Goal: Task Accomplishment & Management: Manage account settings

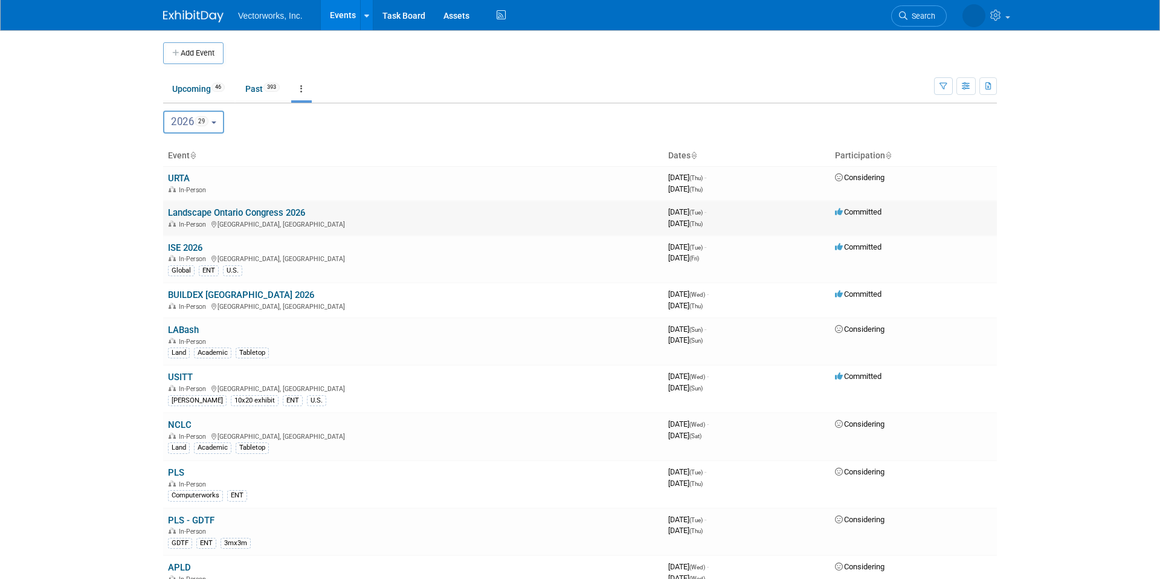
click at [292, 216] on link "Landscape Ontario Congress 2026" at bounding box center [236, 212] width 137 height 11
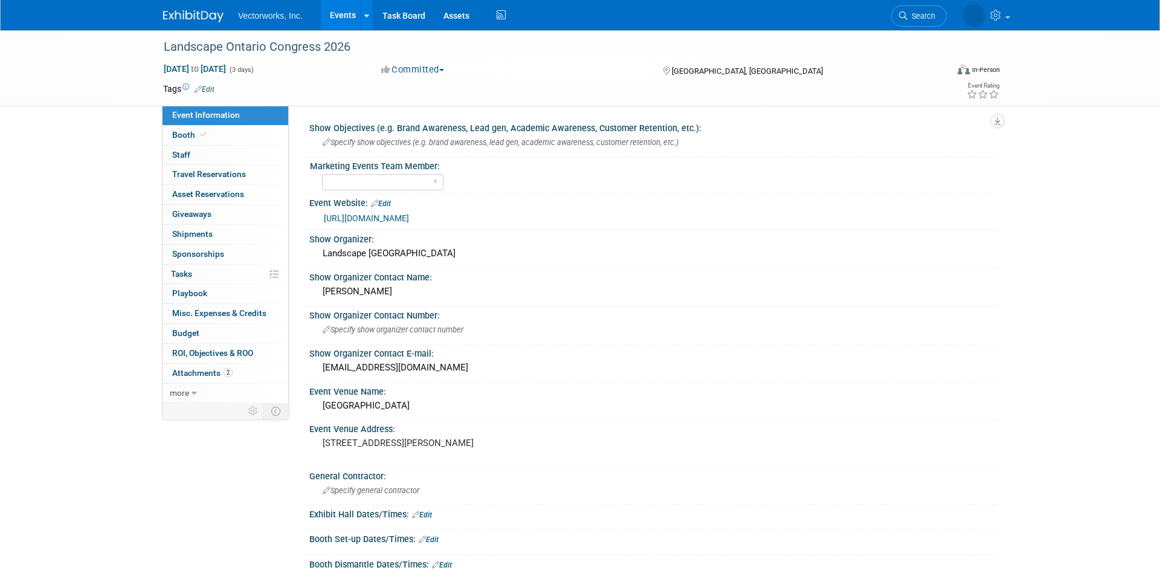
click at [207, 88] on link "Edit" at bounding box center [205, 89] width 20 height 8
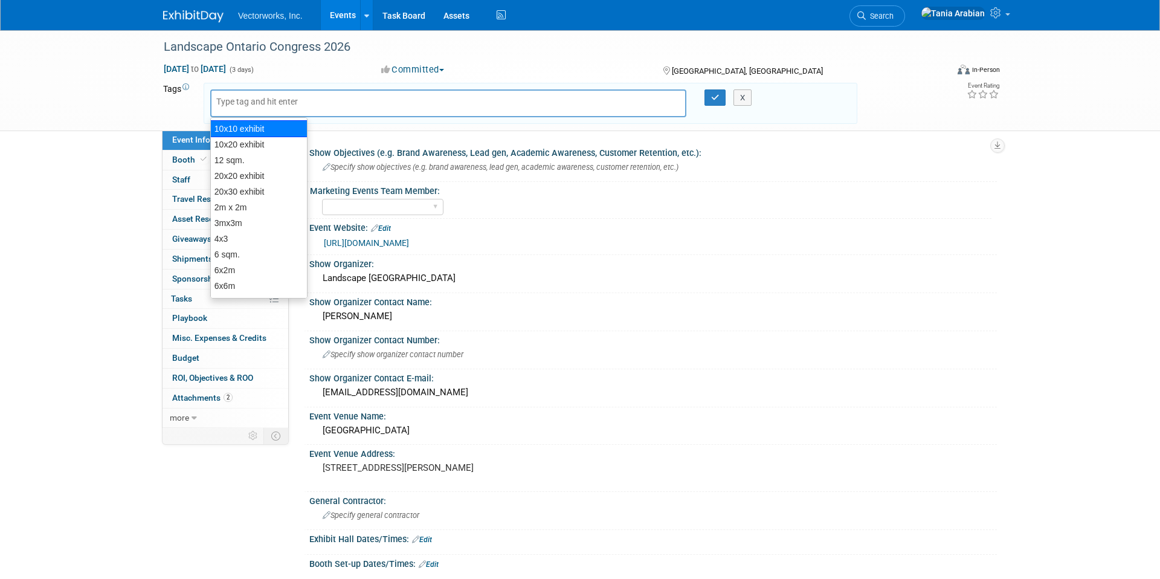
click at [246, 134] on div "10x10 exhibit" at bounding box center [258, 128] width 97 height 17
type input "10x10 exhibit"
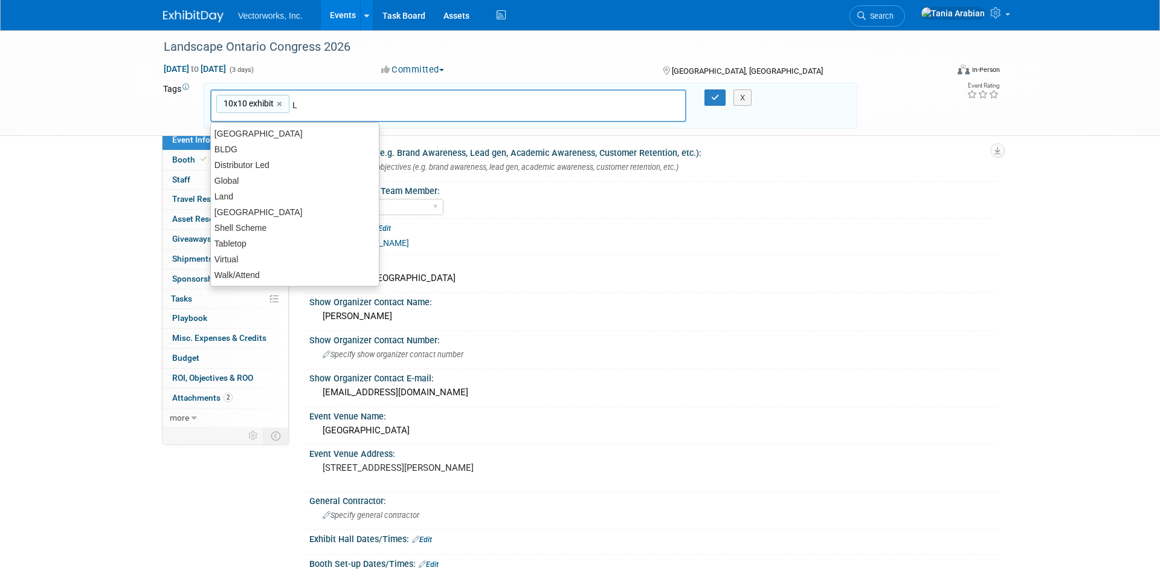
type input "La"
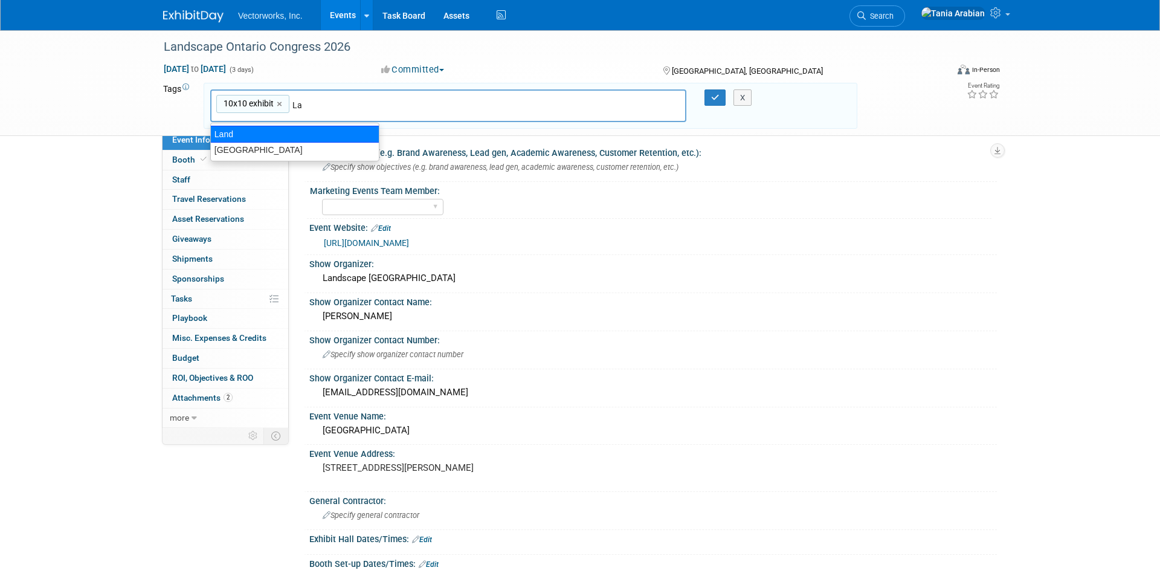
click at [230, 134] on div "Land" at bounding box center [294, 134] width 169 height 17
type input "10x10 exhibit, Land"
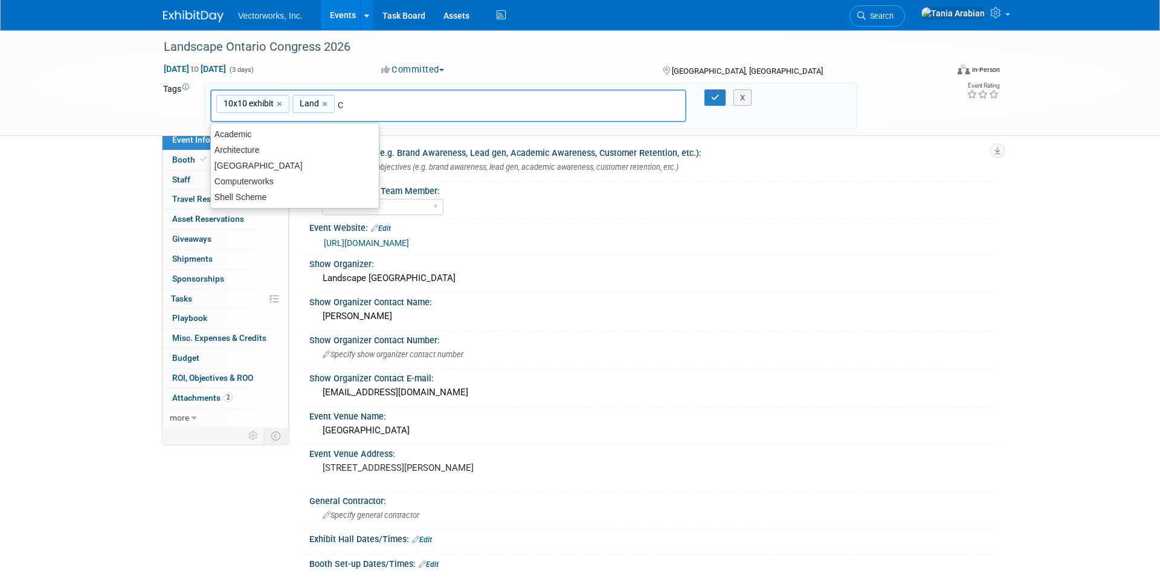
type input "Ca"
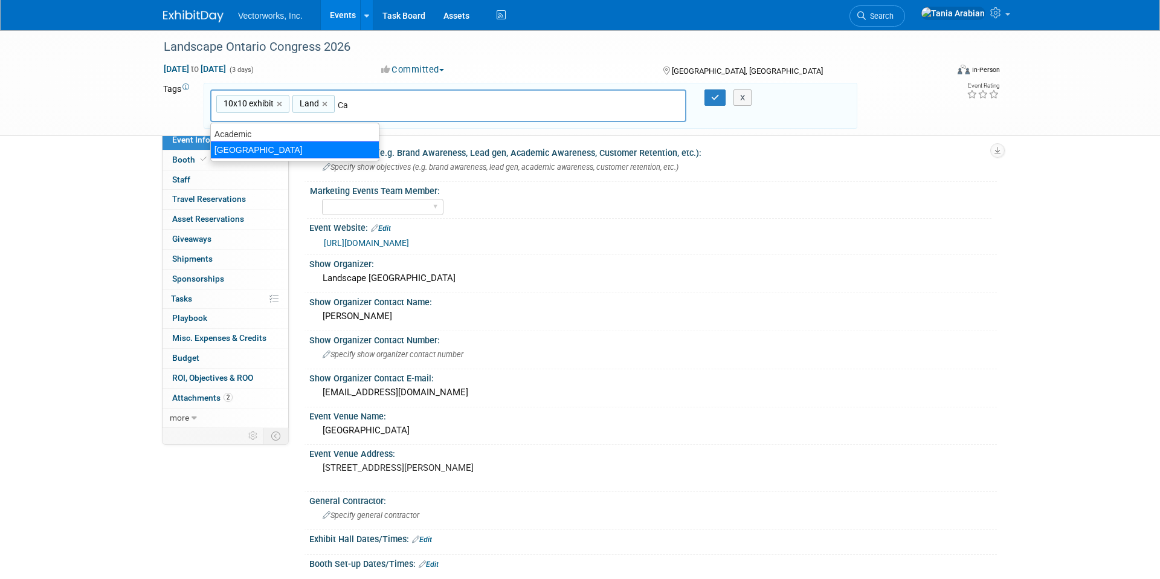
click at [297, 143] on div "[GEOGRAPHIC_DATA]" at bounding box center [294, 149] width 169 height 17
type input "10x10 exhibit, Land, CANADA"
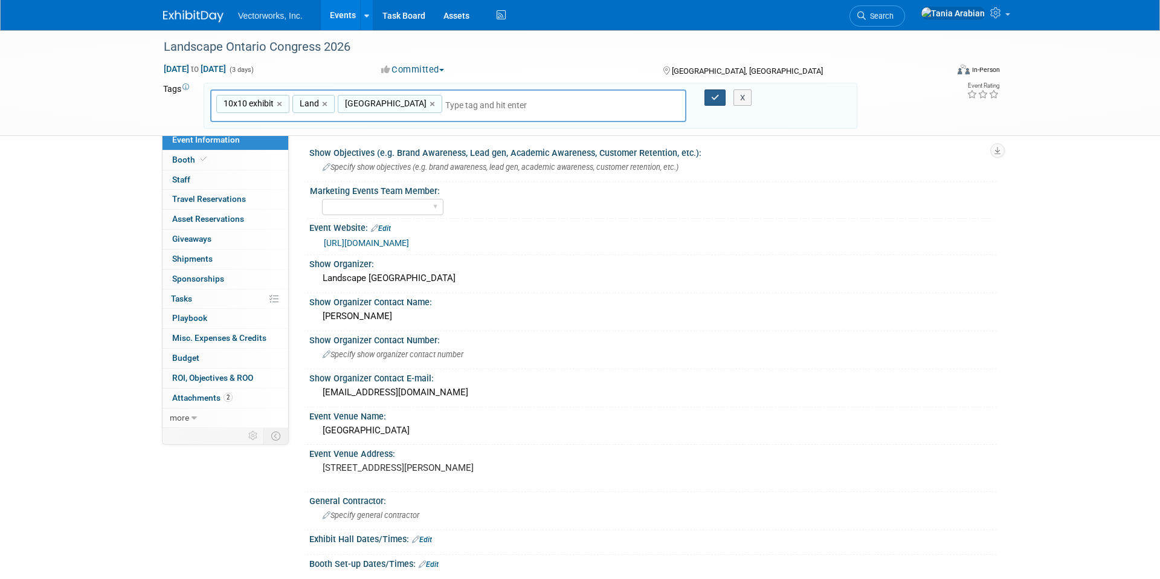
click at [715, 95] on icon "button" at bounding box center [715, 98] width 8 height 8
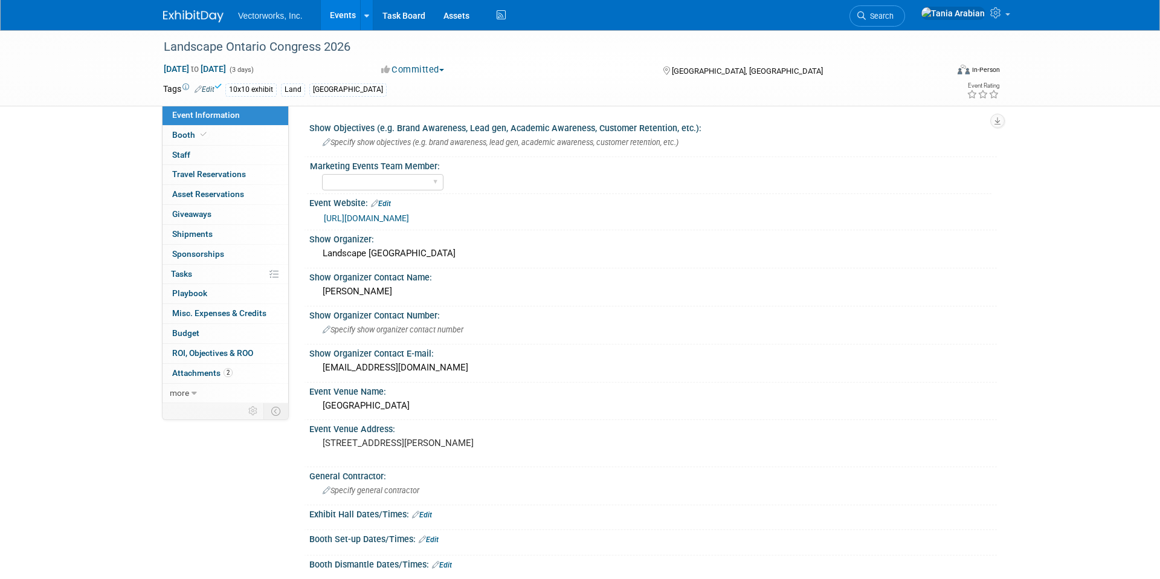
click at [337, 16] on link "Events" at bounding box center [343, 15] width 44 height 30
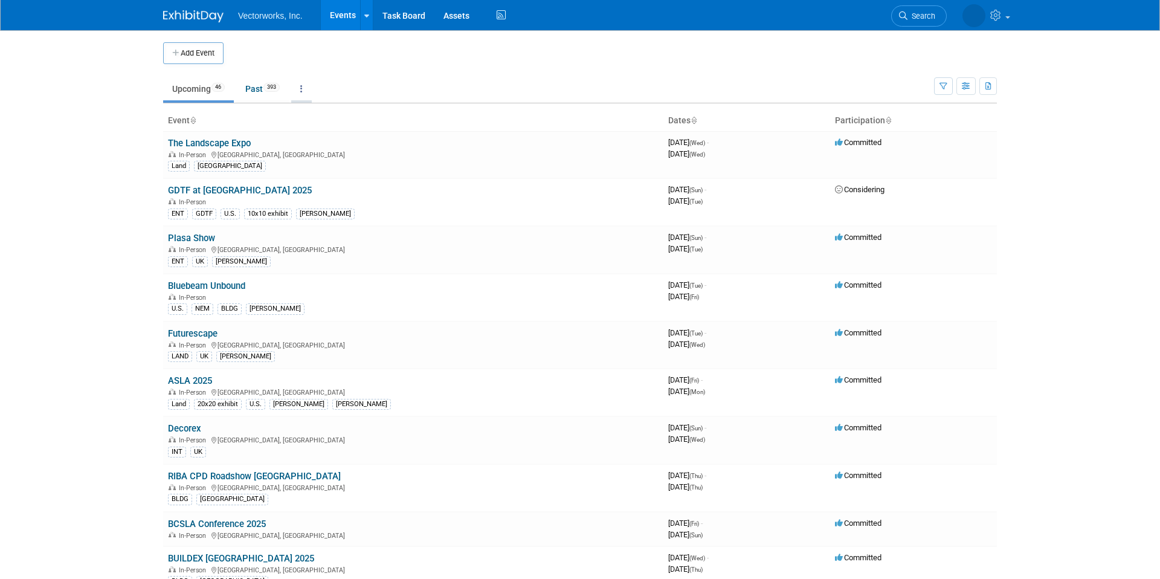
click at [303, 87] on link at bounding box center [301, 88] width 21 height 23
click at [322, 135] on link "Grouped Annually Events grouped by year" at bounding box center [339, 143] width 96 height 27
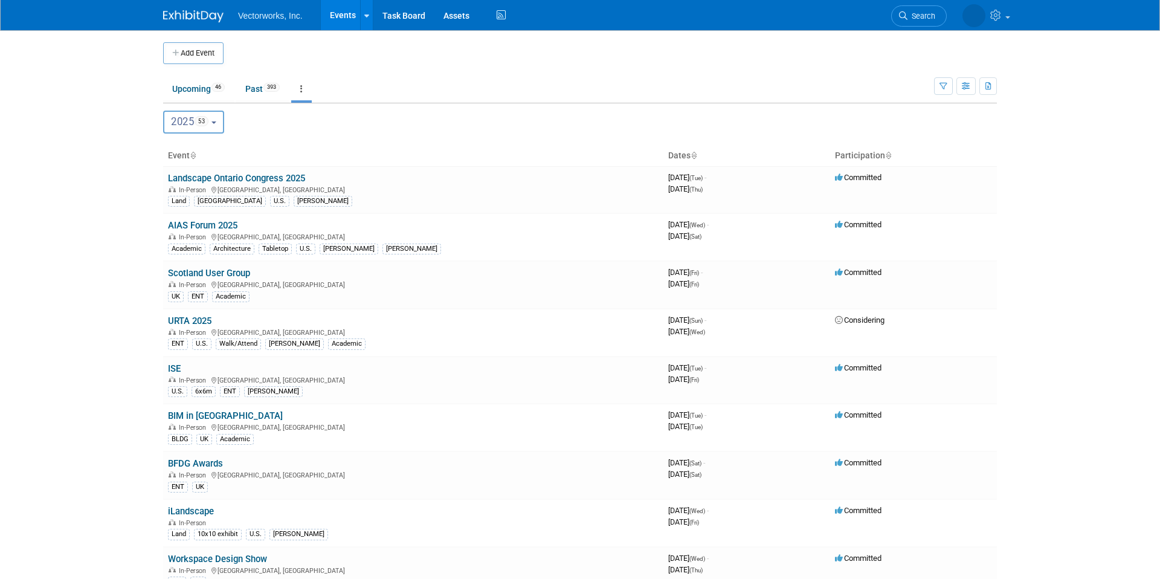
click at [208, 121] on span "53" at bounding box center [202, 121] width 14 height 10
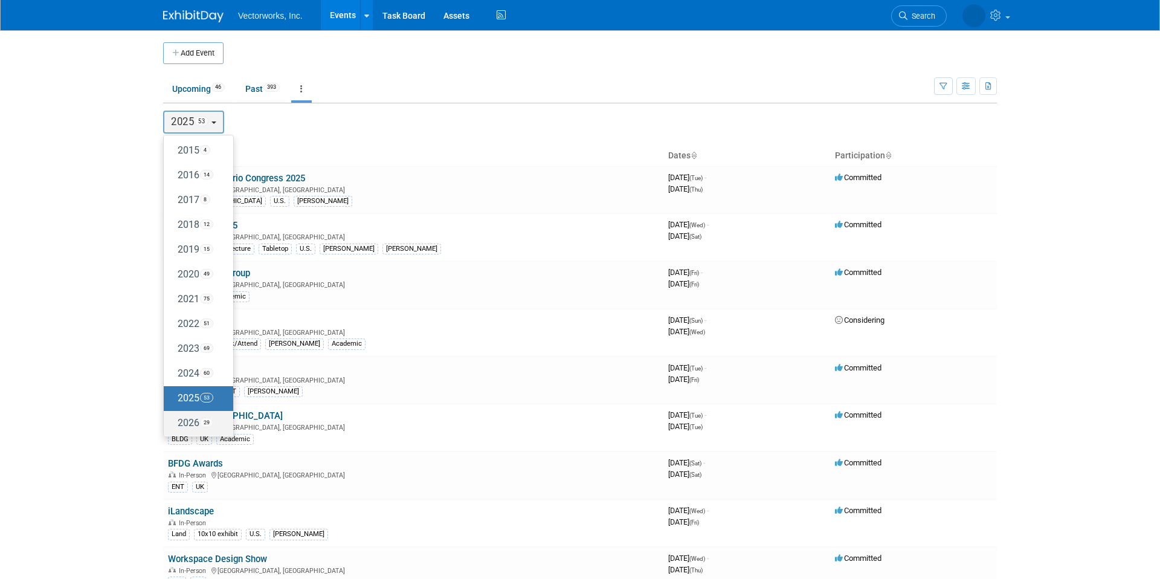
click at [189, 419] on label "2026 29" at bounding box center [195, 423] width 51 height 20
click at [173, 419] on input "2026 29" at bounding box center [170, 423] width 8 height 8
select select "2026"
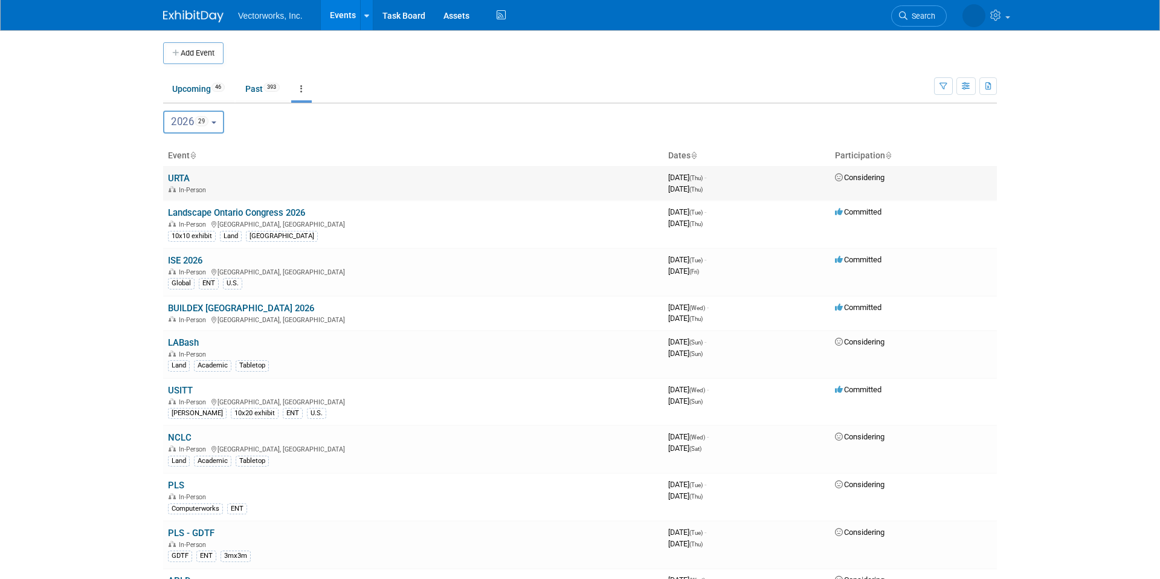
click at [180, 178] on link "URTA" at bounding box center [179, 178] width 22 height 11
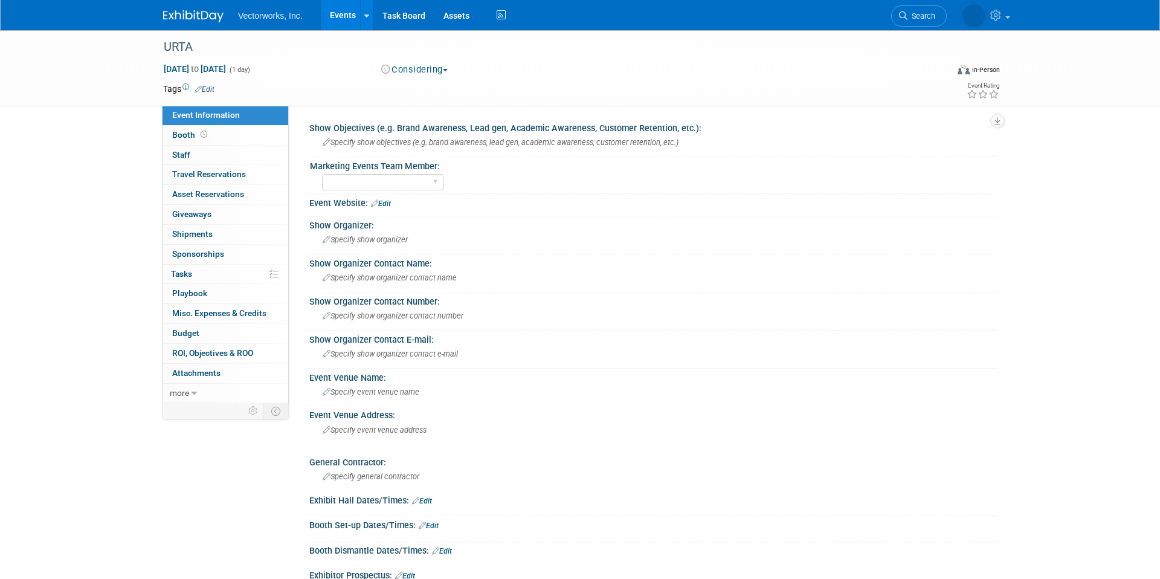
click at [341, 15] on link "Events" at bounding box center [343, 15] width 44 height 30
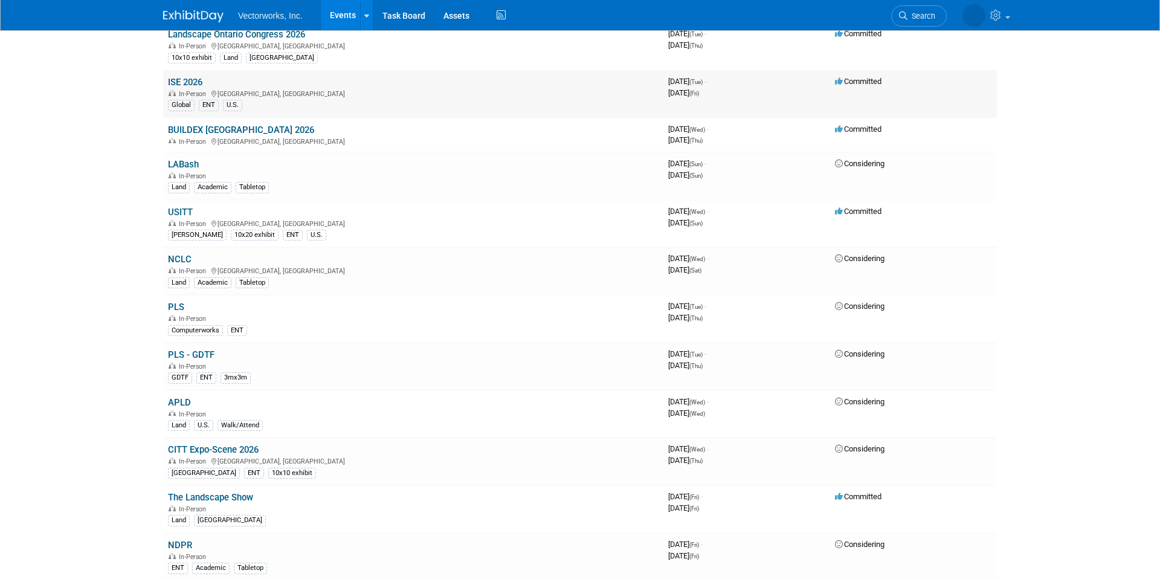
scroll to position [185, 0]
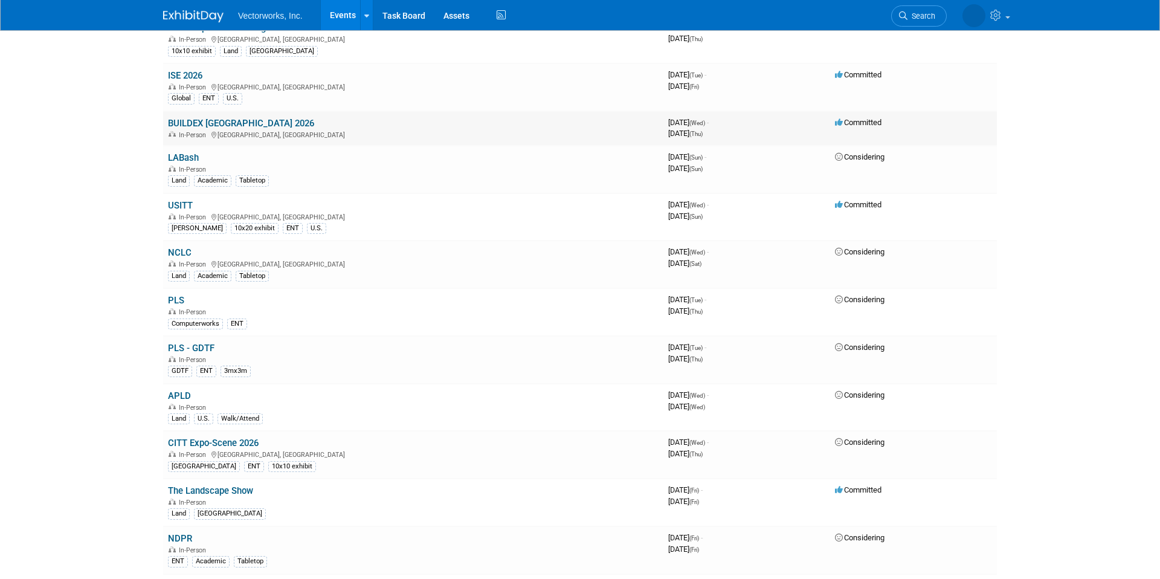
click at [236, 120] on link "BUILDEX [GEOGRAPHIC_DATA] 2026" at bounding box center [241, 123] width 146 height 11
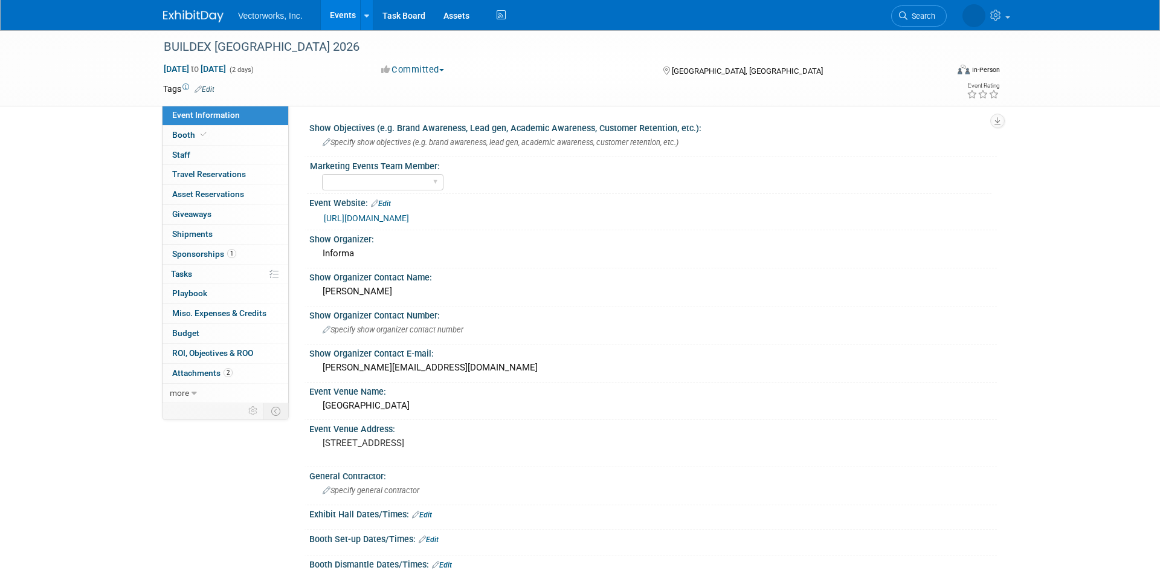
click at [208, 87] on link "Edit" at bounding box center [205, 89] width 20 height 8
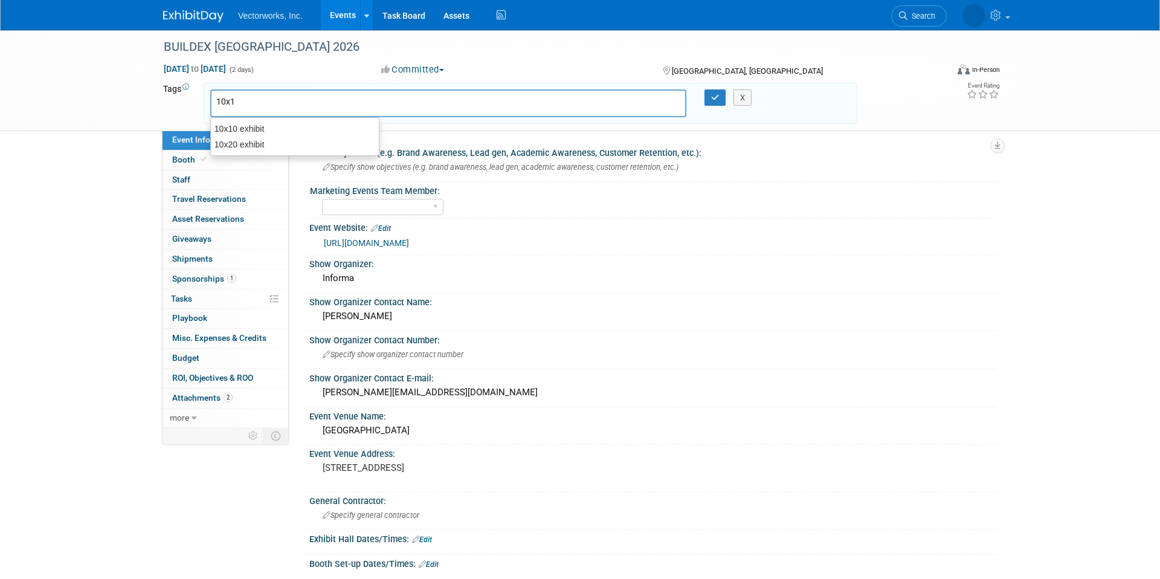
type input "10x10"
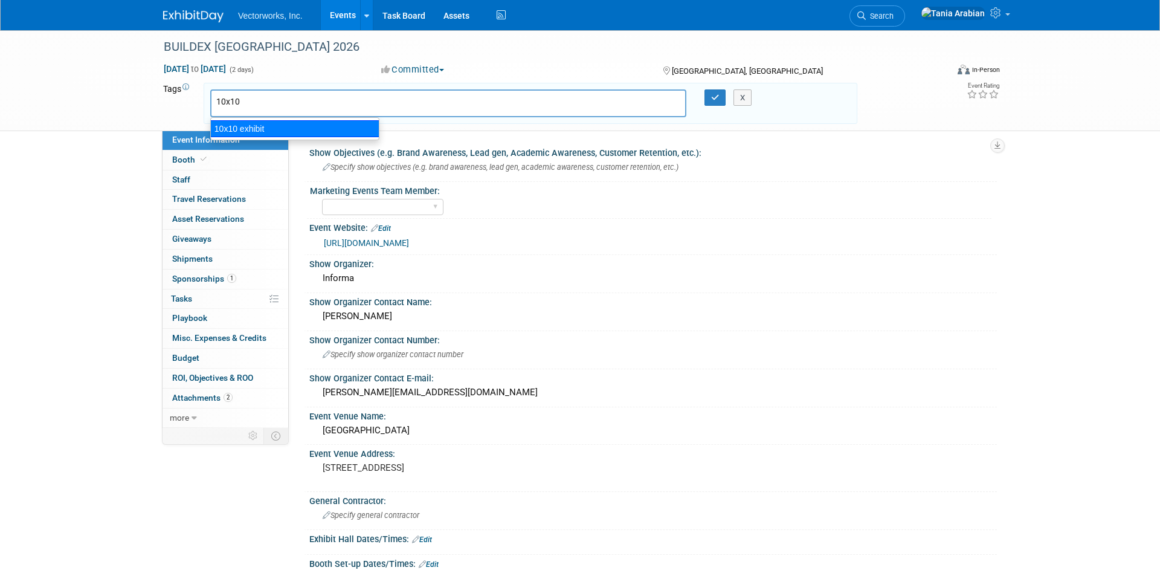
click at [226, 127] on div "10x10 exhibit" at bounding box center [294, 128] width 169 height 17
type input "10x10 exhibit"
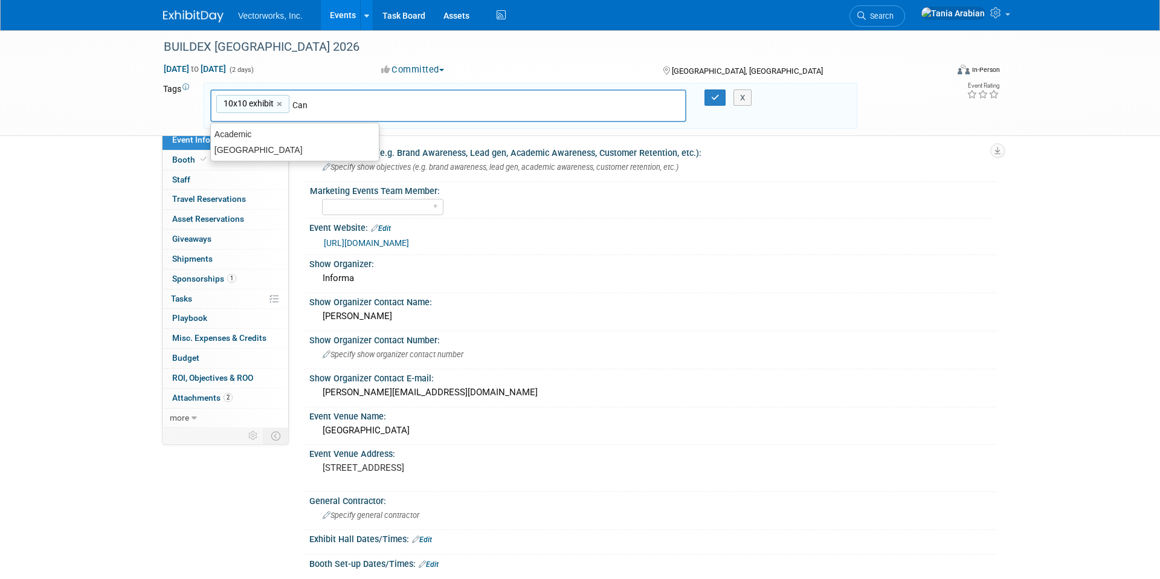
type input "Cana"
click at [286, 131] on div "[GEOGRAPHIC_DATA]" at bounding box center [294, 134] width 169 height 17
type input "10x10 exhibit, CANADA"
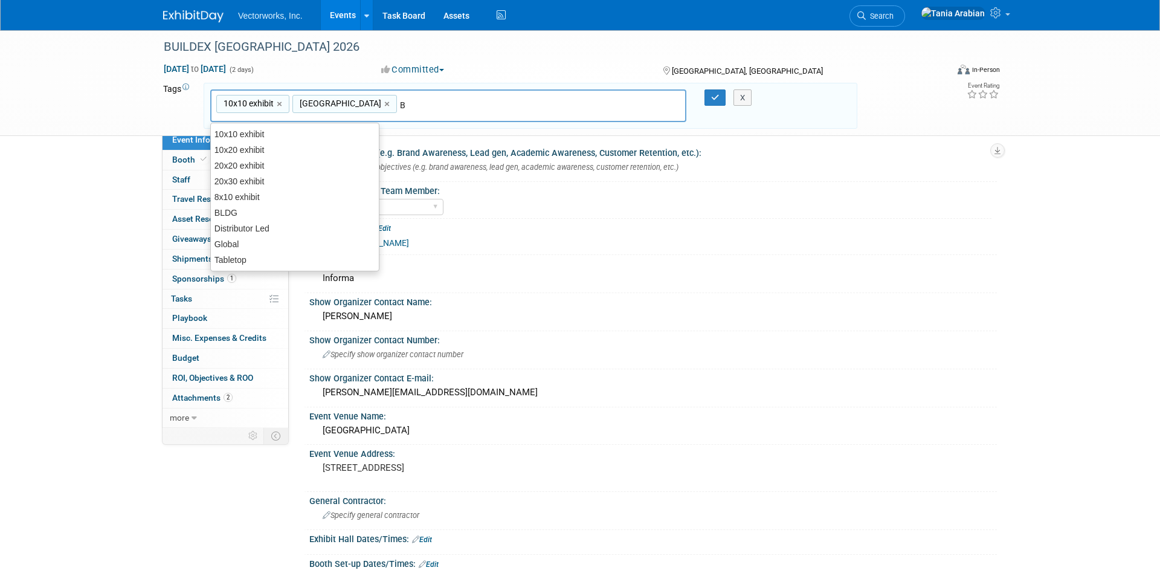
type input "BL"
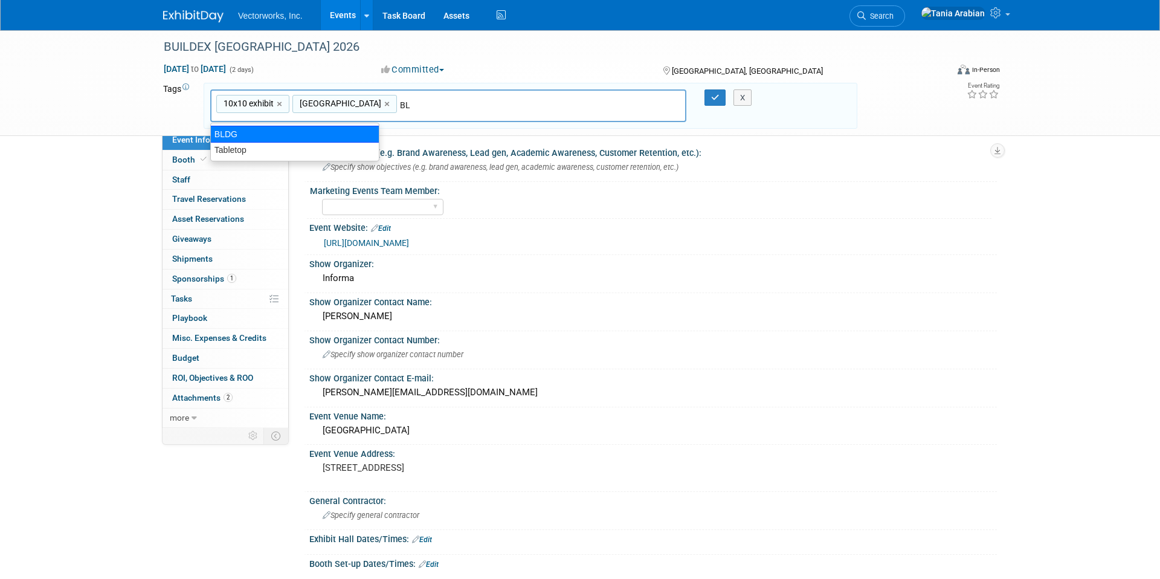
click at [269, 133] on div "BLDG" at bounding box center [294, 134] width 169 height 17
type input "10x10 exhibit, CANADA, BLDG"
click at [715, 91] on button "button" at bounding box center [716, 97] width 22 height 17
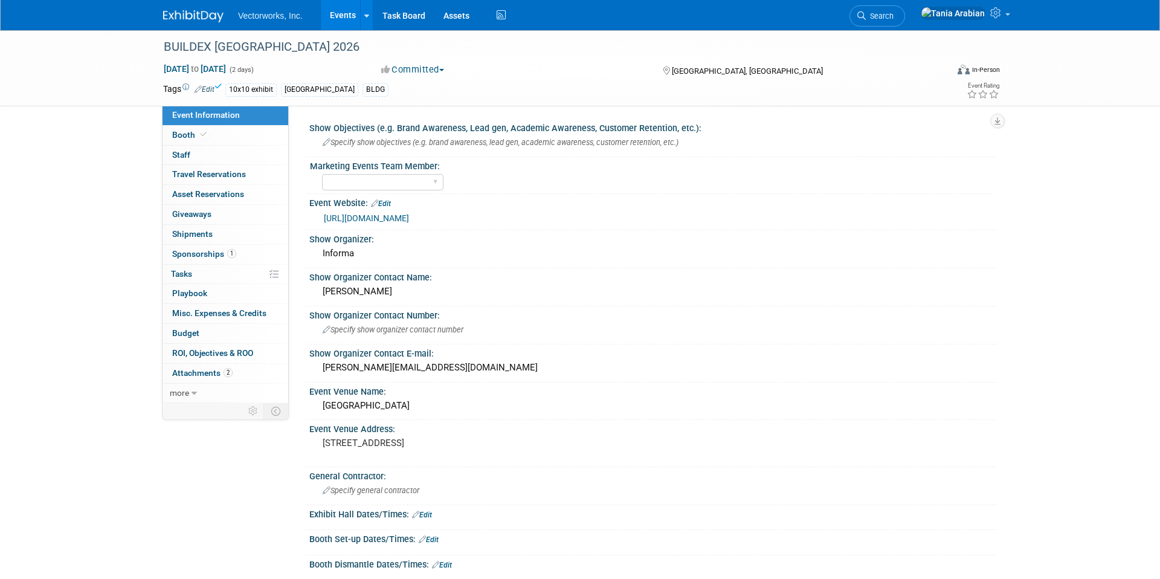
click at [335, 18] on link "Events" at bounding box center [343, 15] width 44 height 30
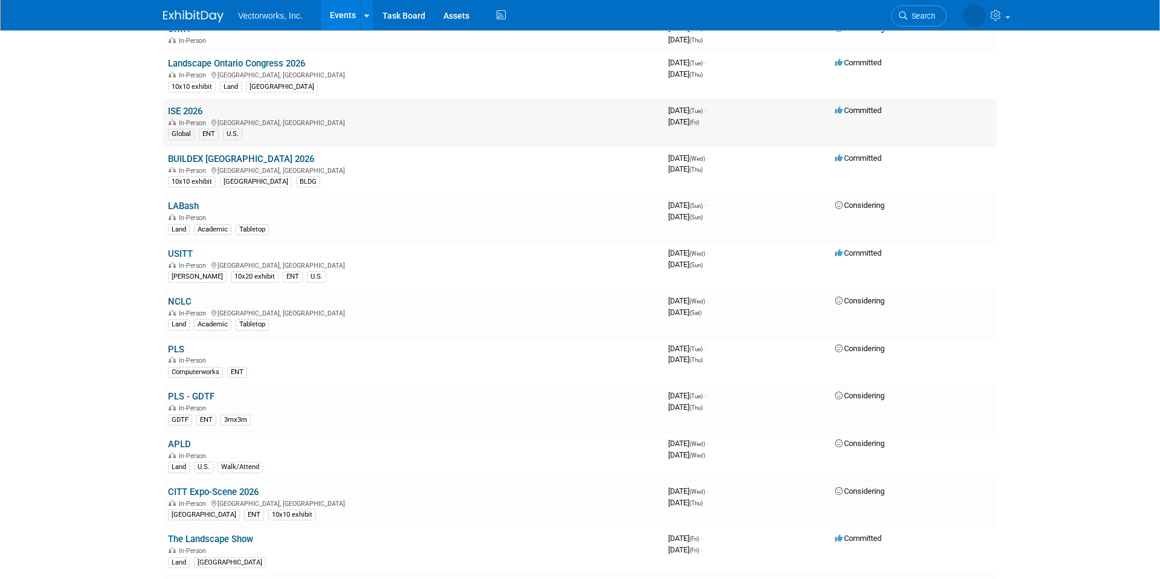
scroll to position [158, 0]
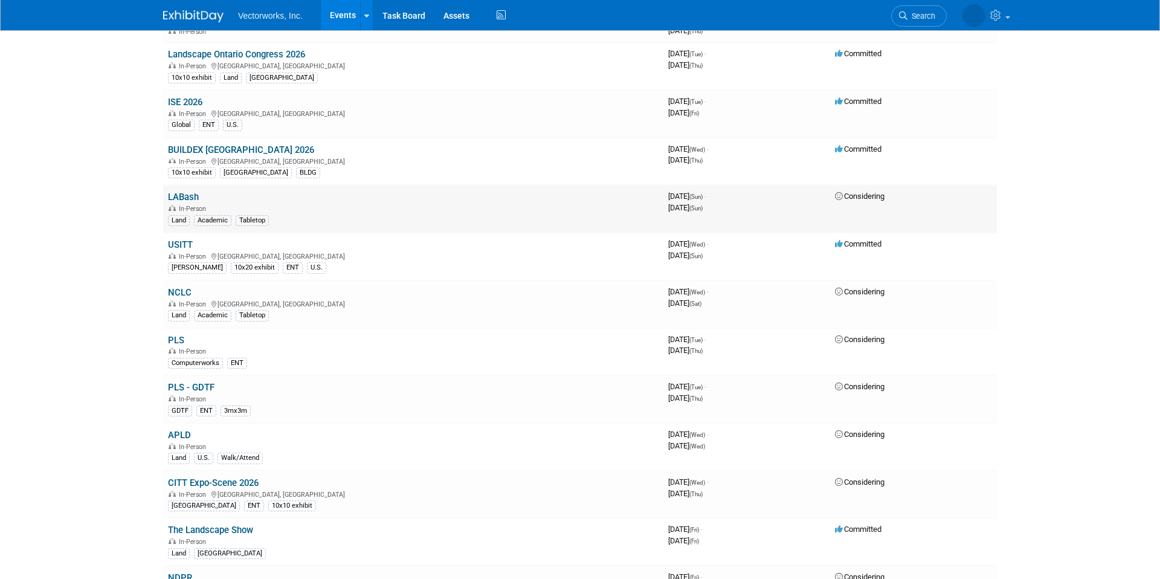
click at [192, 199] on link "LABash" at bounding box center [183, 197] width 31 height 11
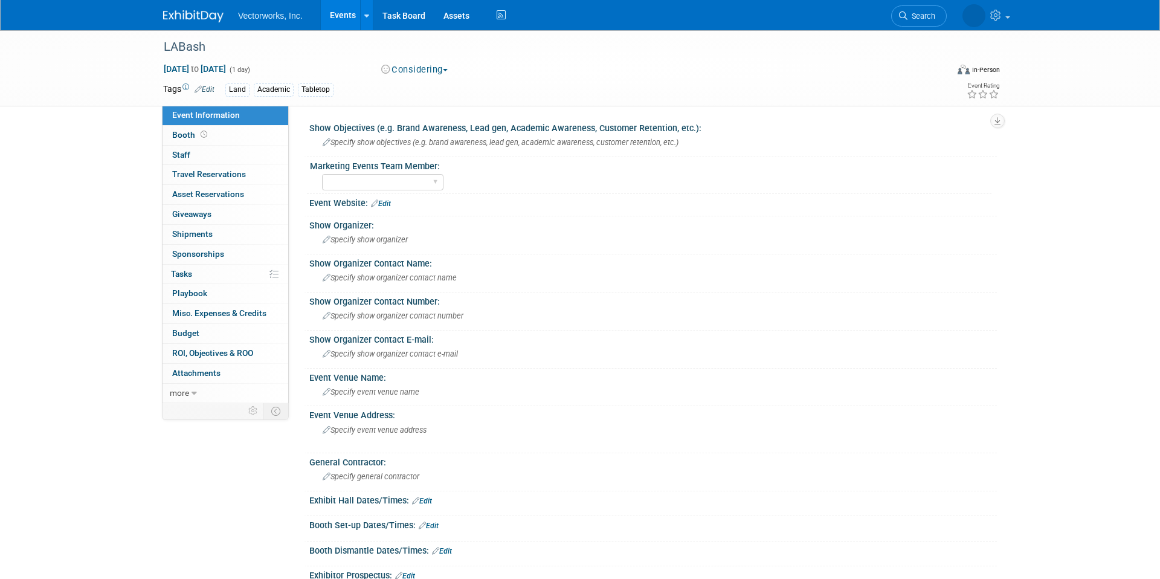
click at [213, 87] on link "Edit" at bounding box center [205, 89] width 20 height 8
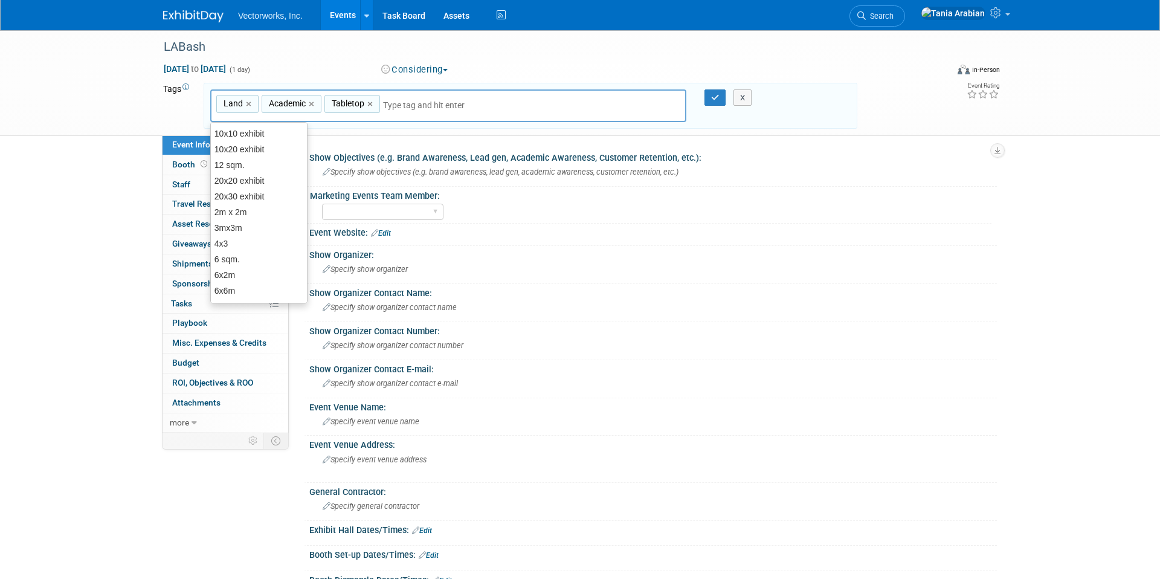
type input "U"
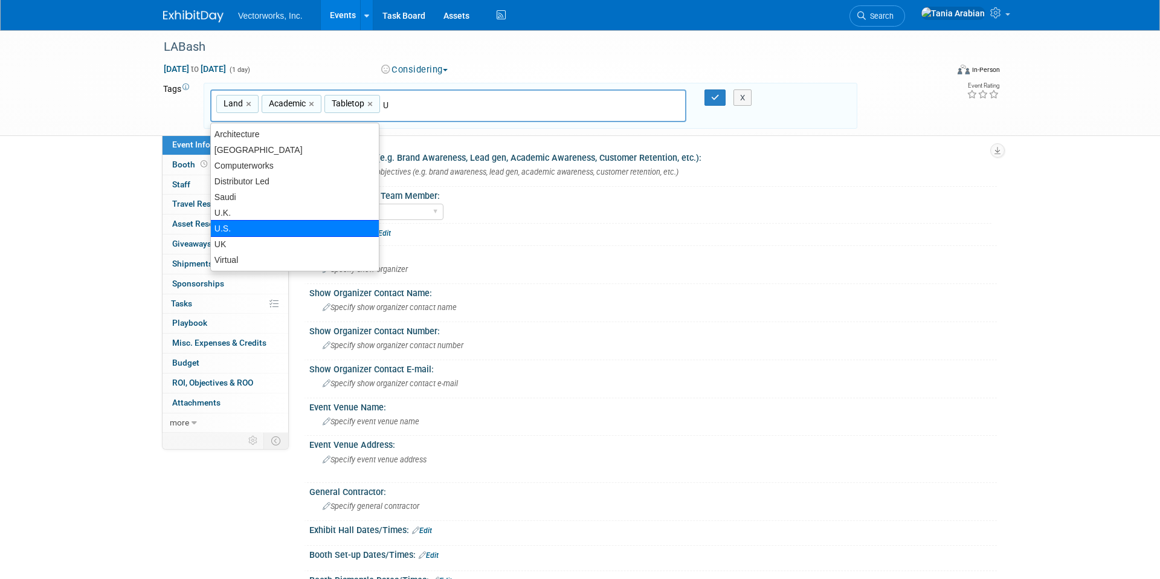
click at [222, 226] on div "U.S." at bounding box center [294, 228] width 169 height 17
type input "Land, Academic, Tabletop, U.S."
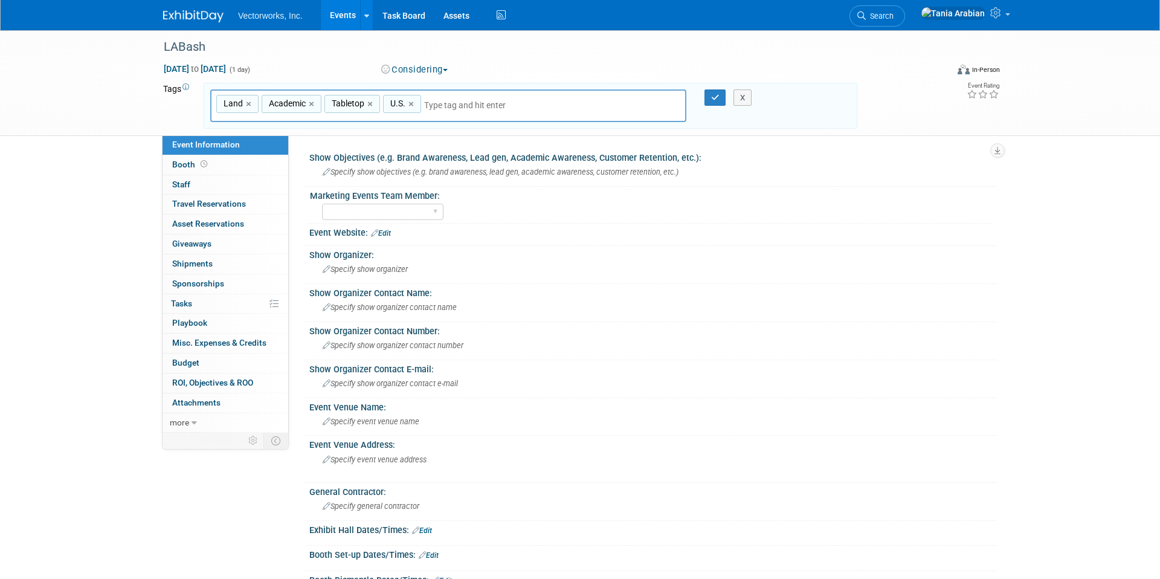
click at [724, 95] on div "X" at bounding box center [748, 97] width 55 height 17
click at [715, 98] on icon "button" at bounding box center [715, 98] width 8 height 8
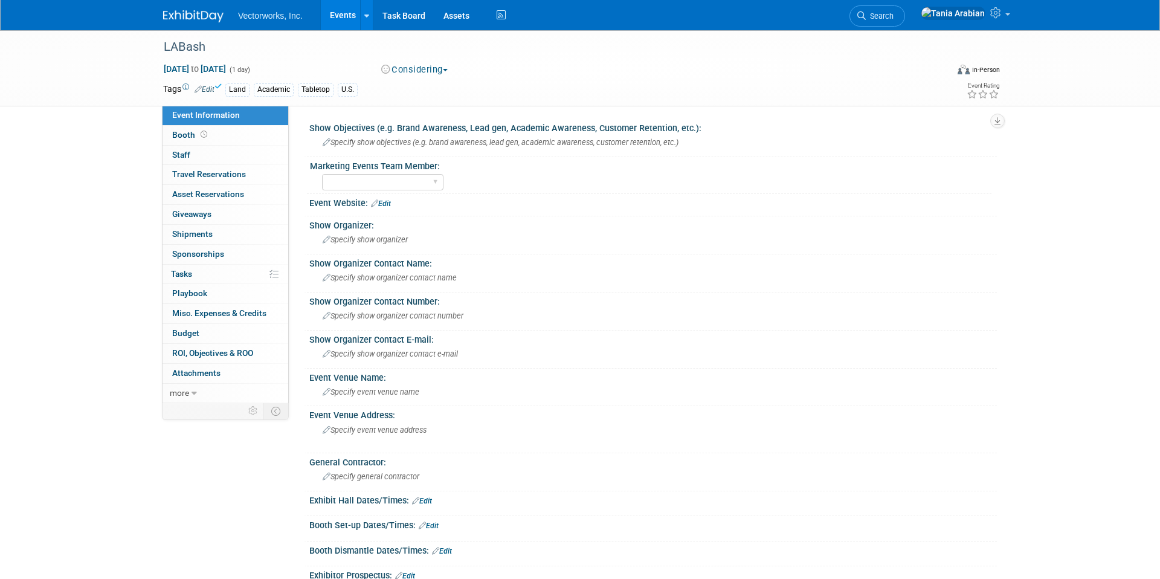
click at [337, 17] on link "Events" at bounding box center [343, 15] width 44 height 30
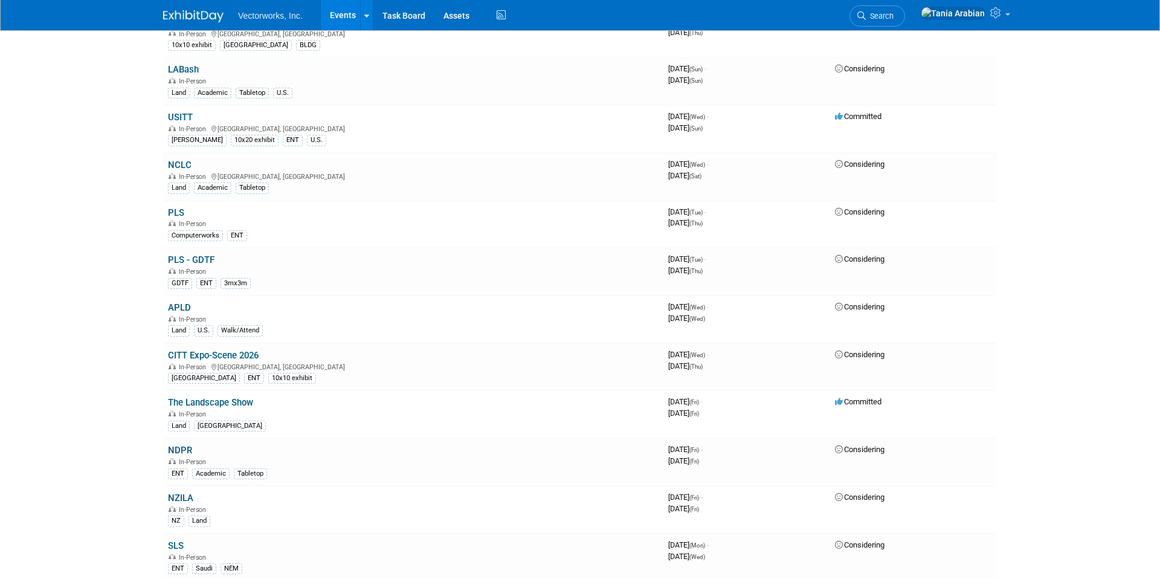
scroll to position [291, 0]
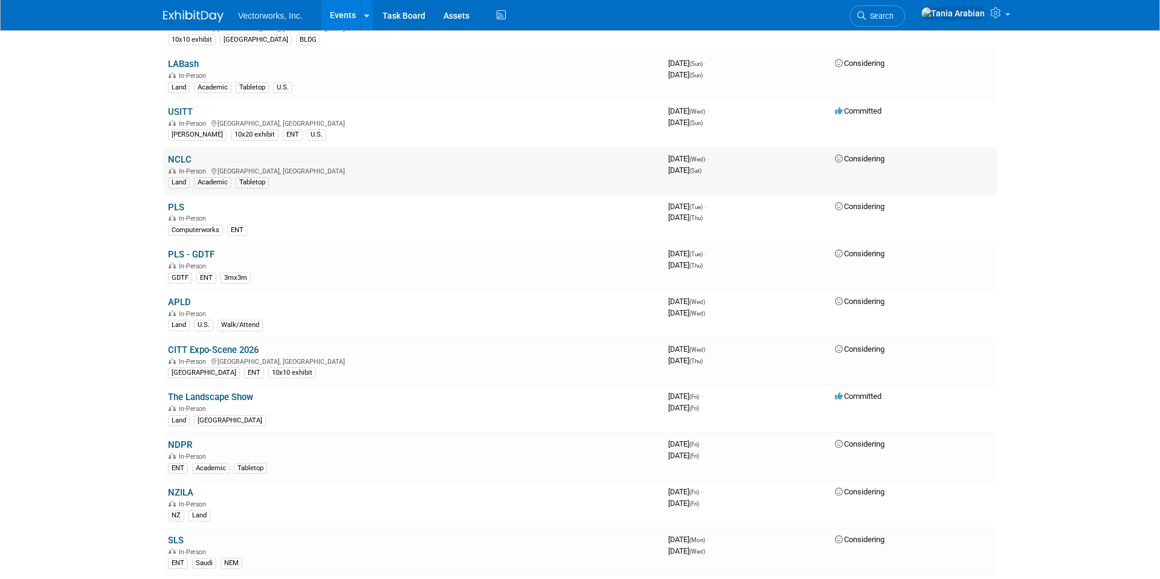
click at [187, 161] on link "NCLC" at bounding box center [180, 159] width 24 height 11
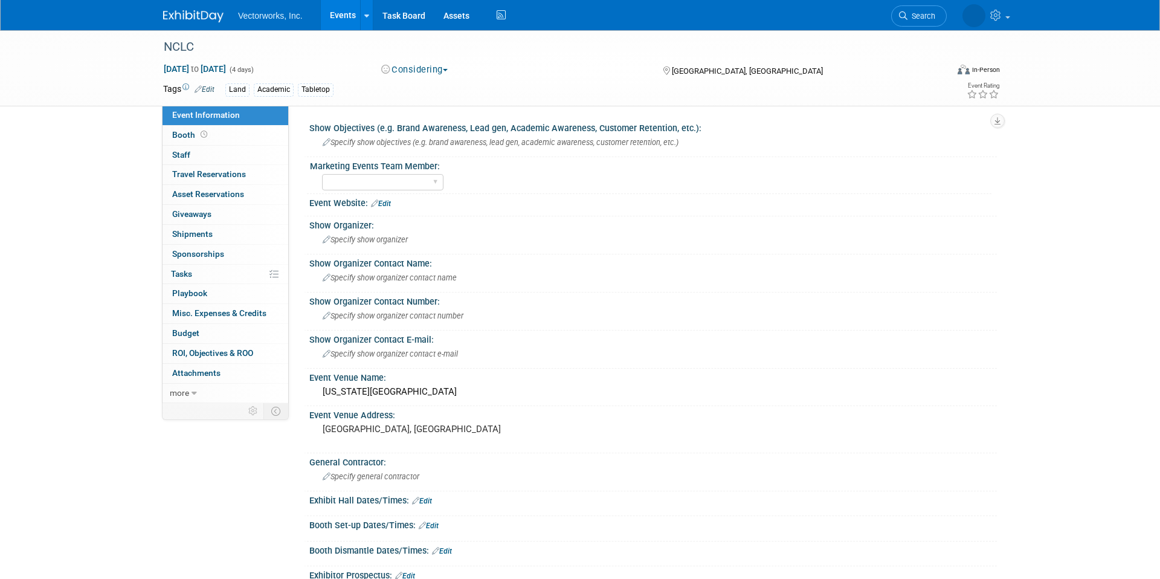
click at [207, 87] on link "Edit" at bounding box center [205, 89] width 20 height 8
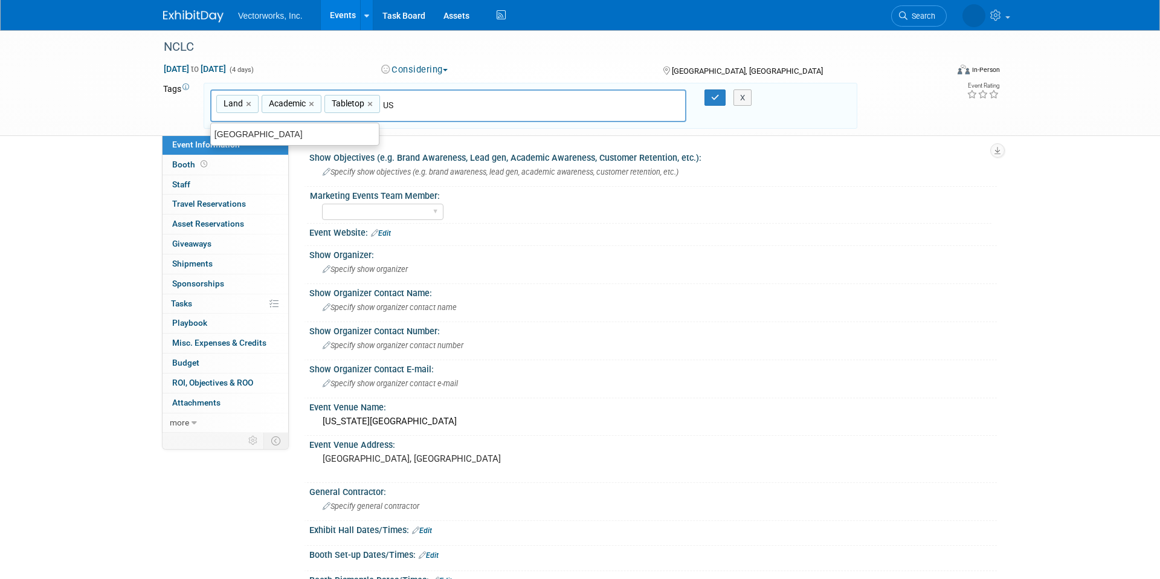
type input "U"
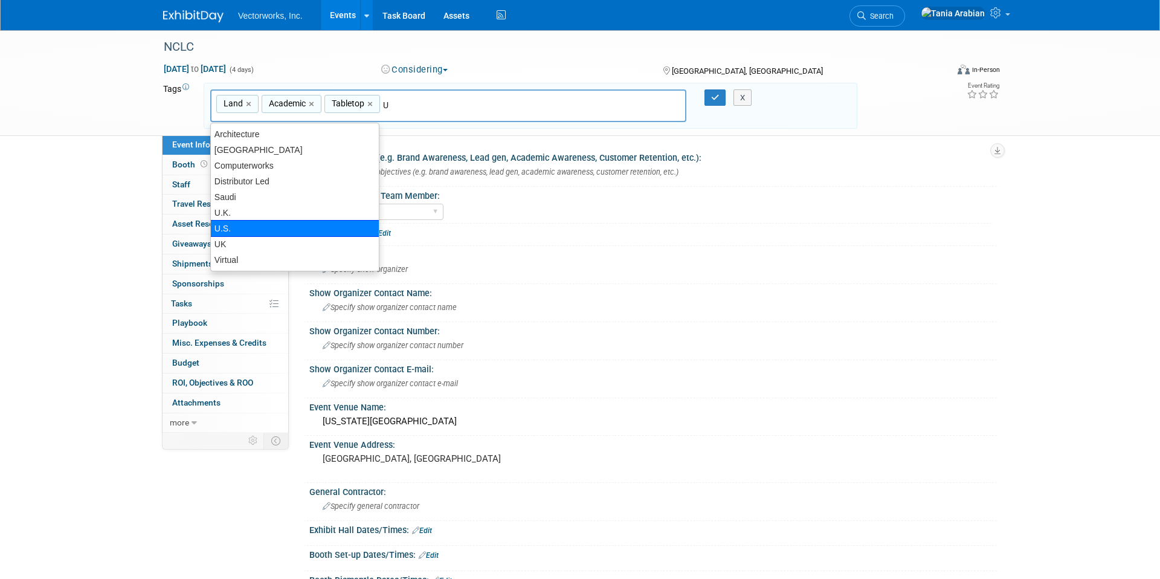
click at [257, 232] on div "U.S." at bounding box center [294, 228] width 169 height 17
type input "Land, Academic, Tabletop, U.S."
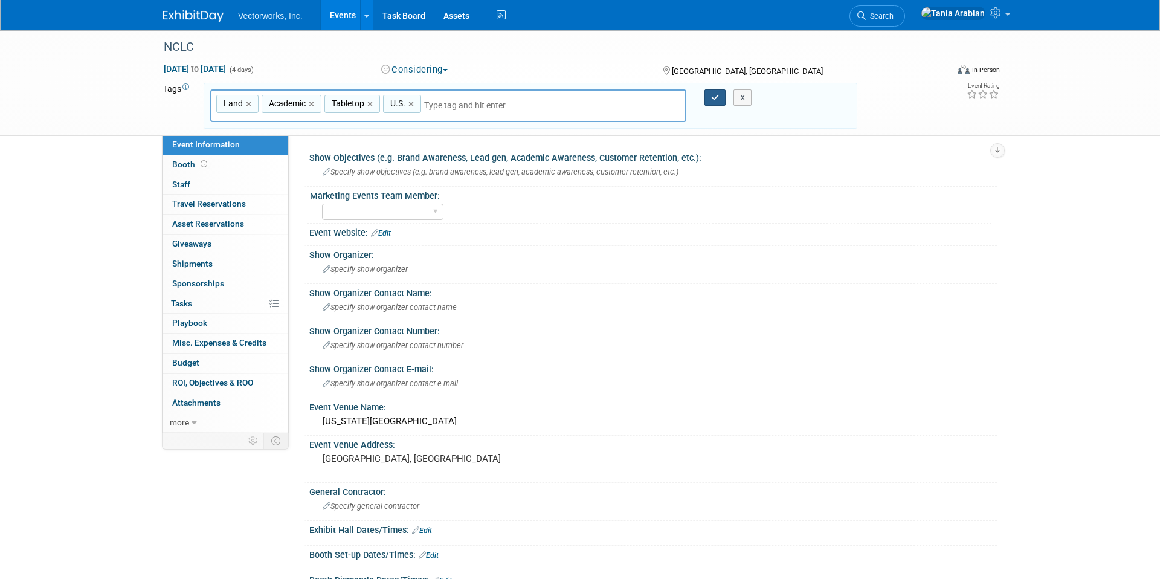
click at [711, 95] on icon "button" at bounding box center [715, 98] width 8 height 8
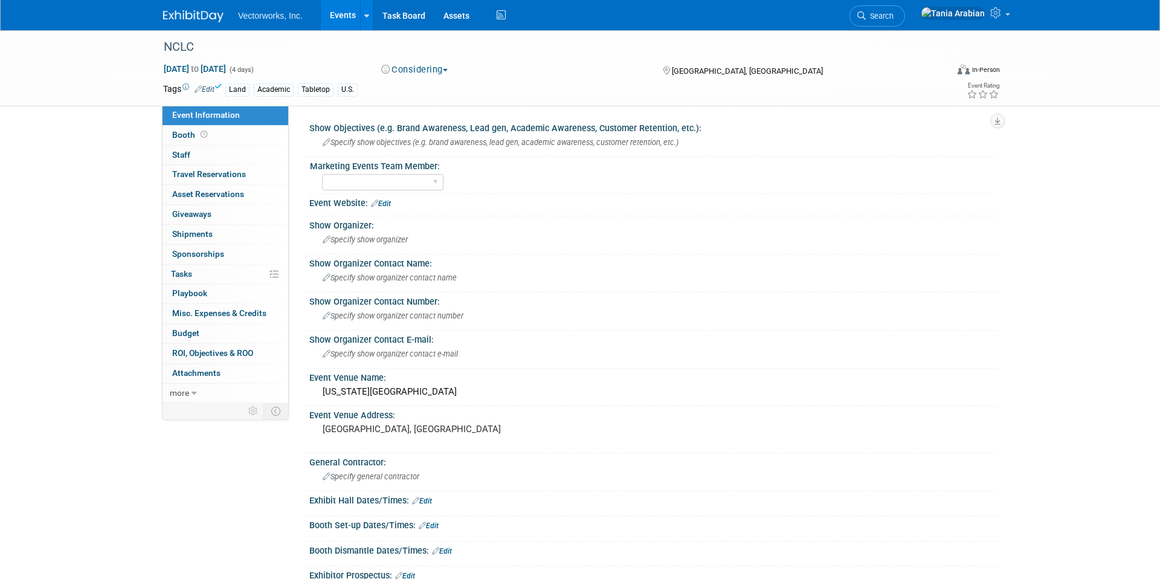
click at [347, 13] on link "Events" at bounding box center [343, 15] width 44 height 30
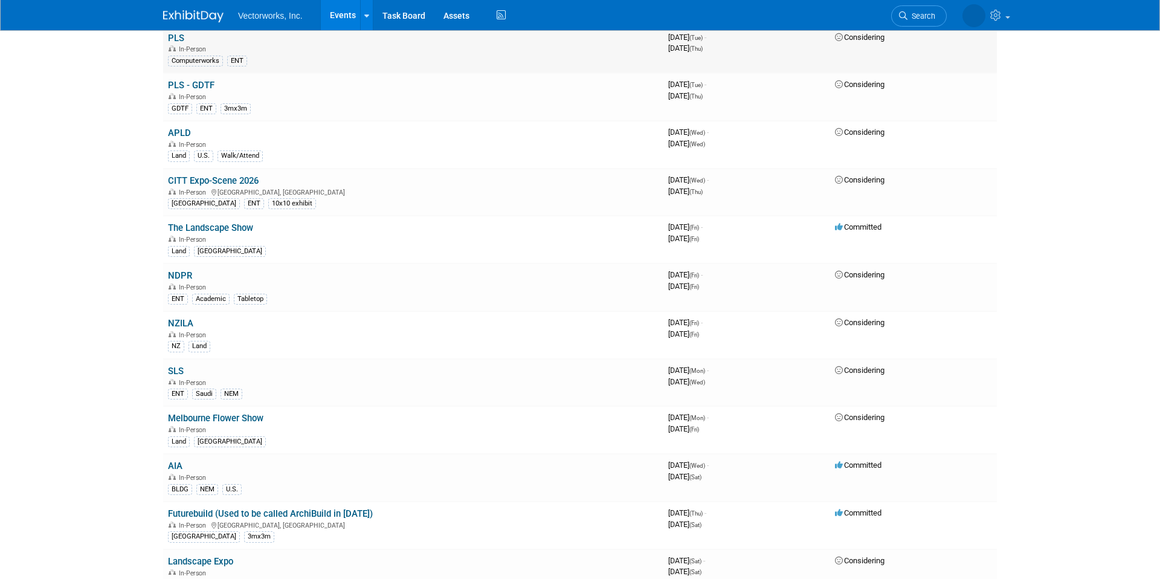
scroll to position [460, 0]
click at [206, 91] on link "PLS - GDTF" at bounding box center [191, 85] width 47 height 11
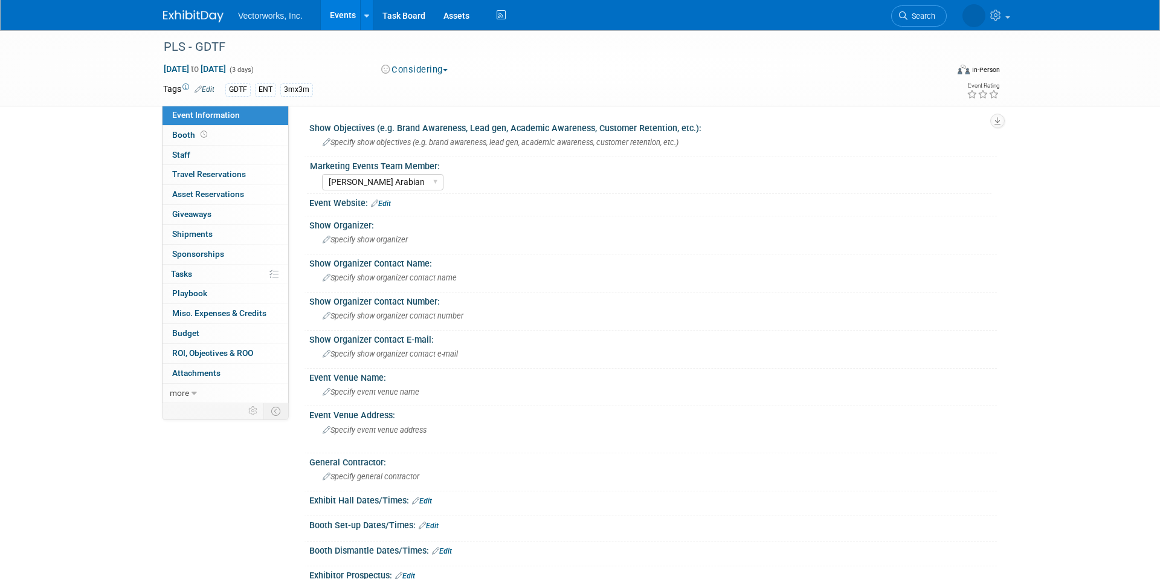
select select "[PERSON_NAME] Arabian"
click at [207, 86] on link "Edit" at bounding box center [205, 89] width 20 height 8
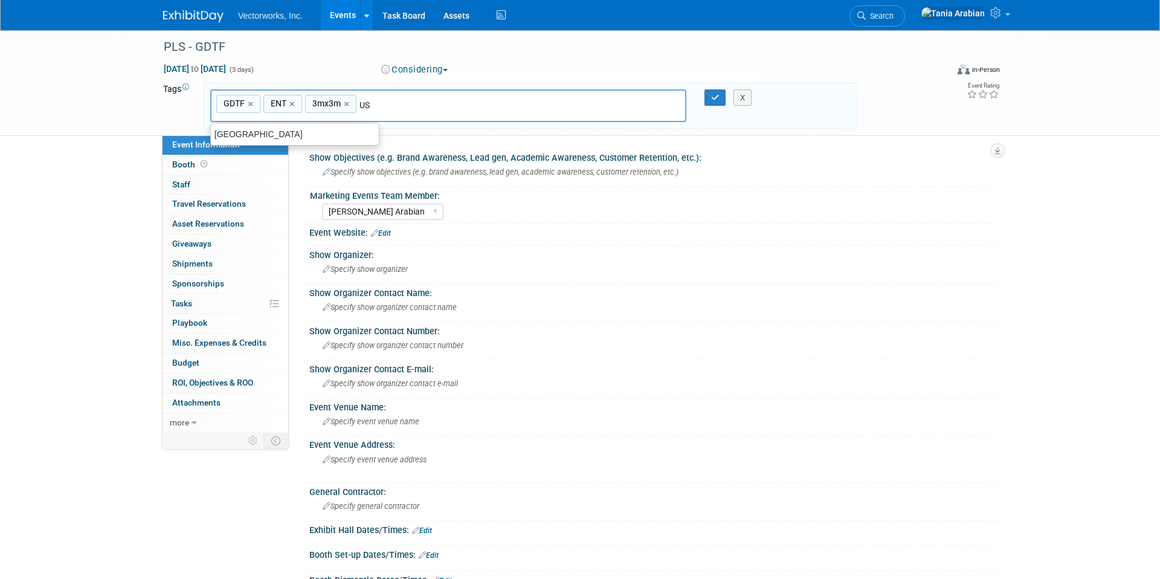
type input "U"
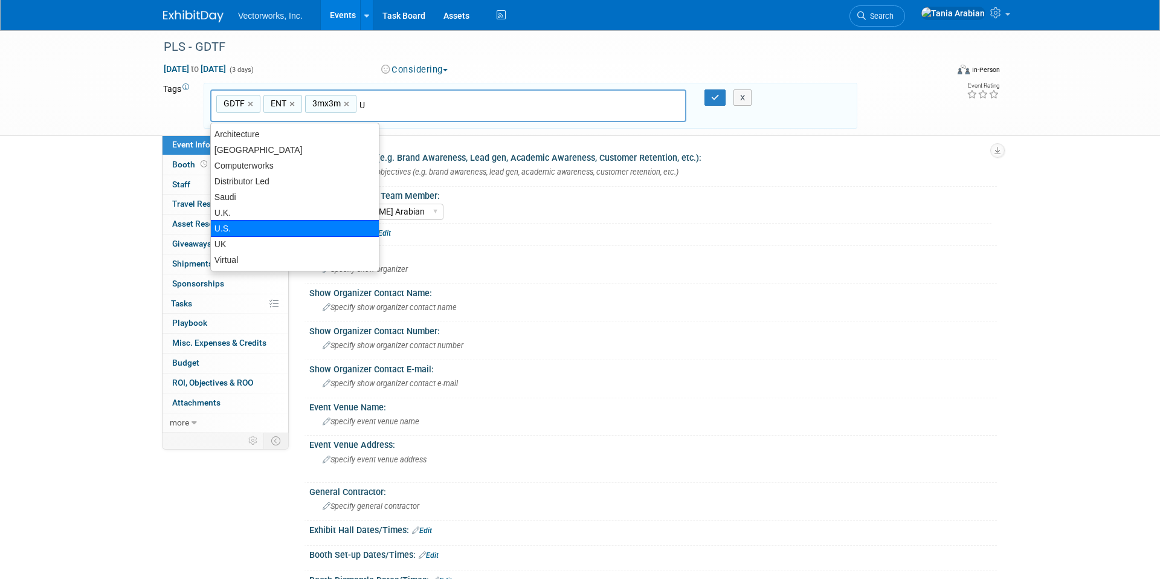
click at [239, 225] on div "U.S." at bounding box center [294, 228] width 169 height 17
type input "GDTF, ENT, 3mx3m, U.S."
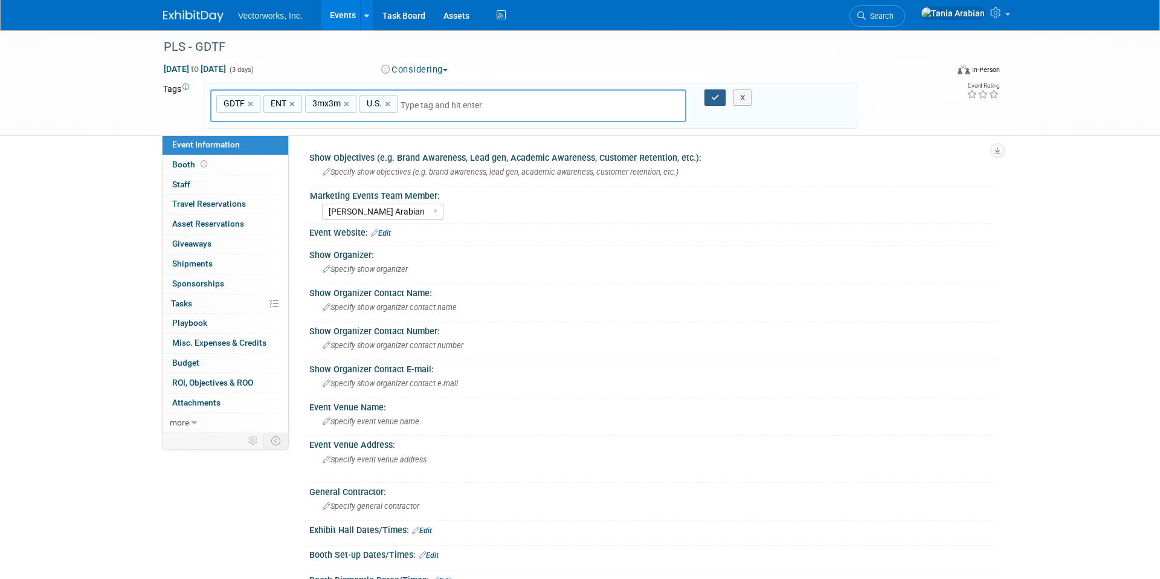
click at [719, 95] on icon "button" at bounding box center [715, 98] width 8 height 8
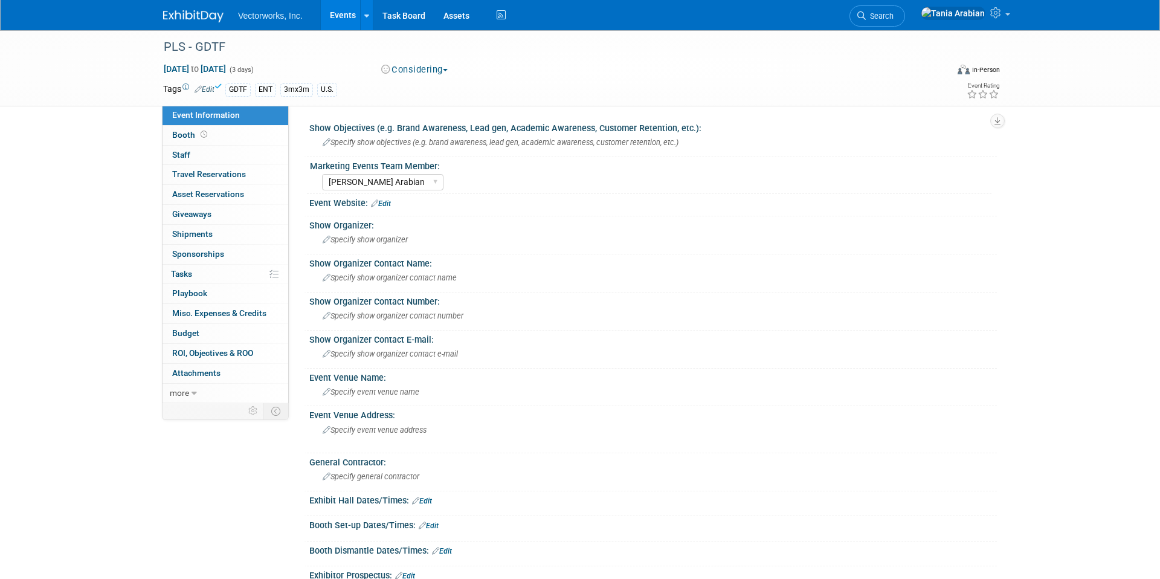
click at [346, 15] on link "Events" at bounding box center [343, 15] width 44 height 30
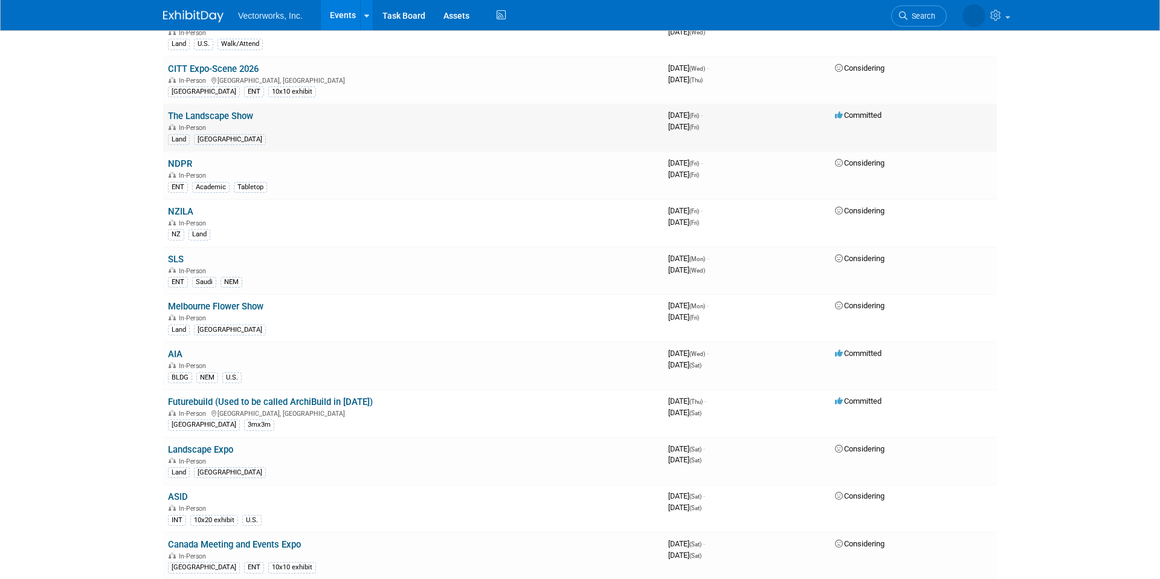
scroll to position [585, 0]
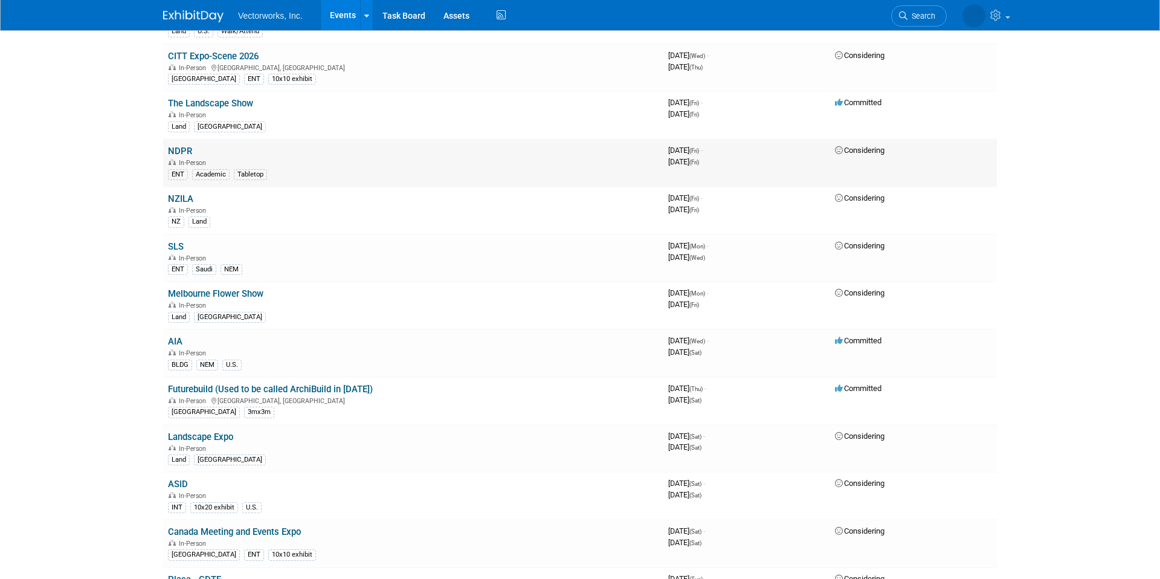
click at [183, 147] on link "NDPR" at bounding box center [180, 151] width 24 height 11
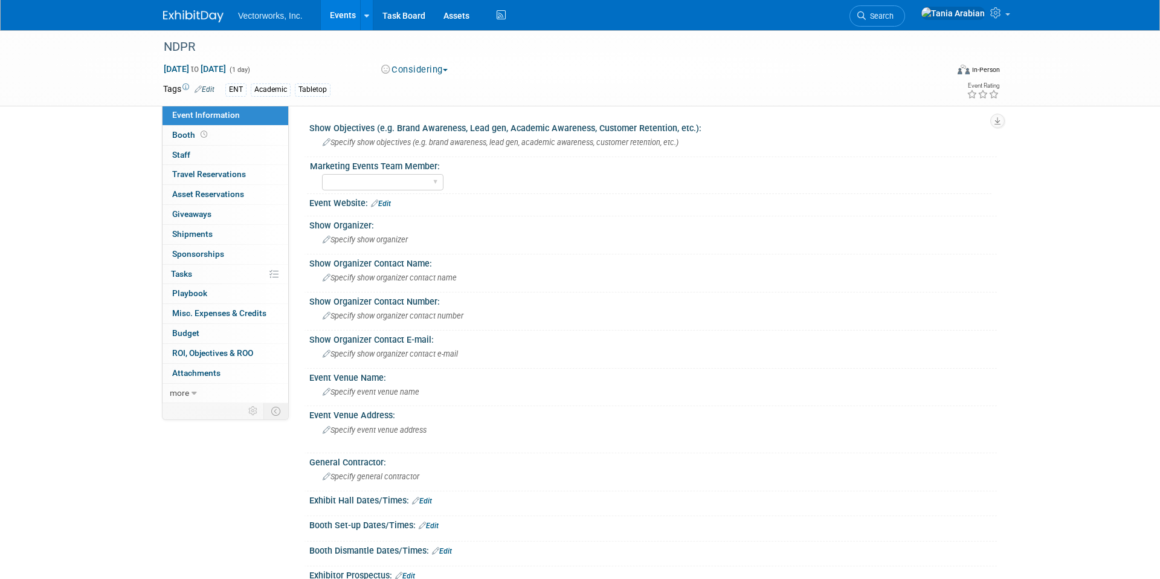
click at [215, 87] on link "Edit" at bounding box center [205, 89] width 20 height 8
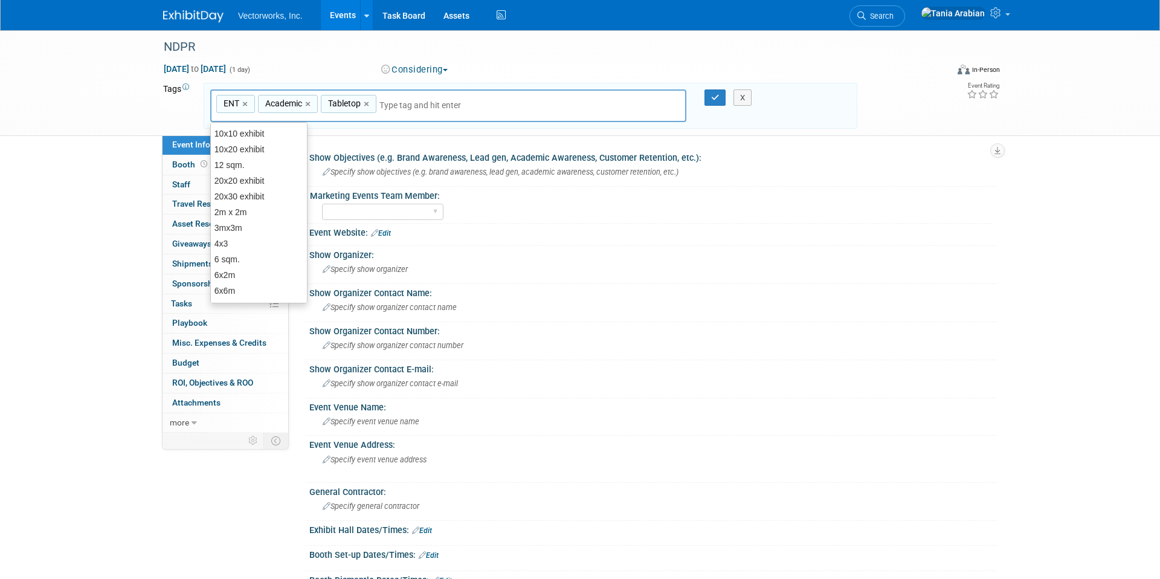
type input "U"
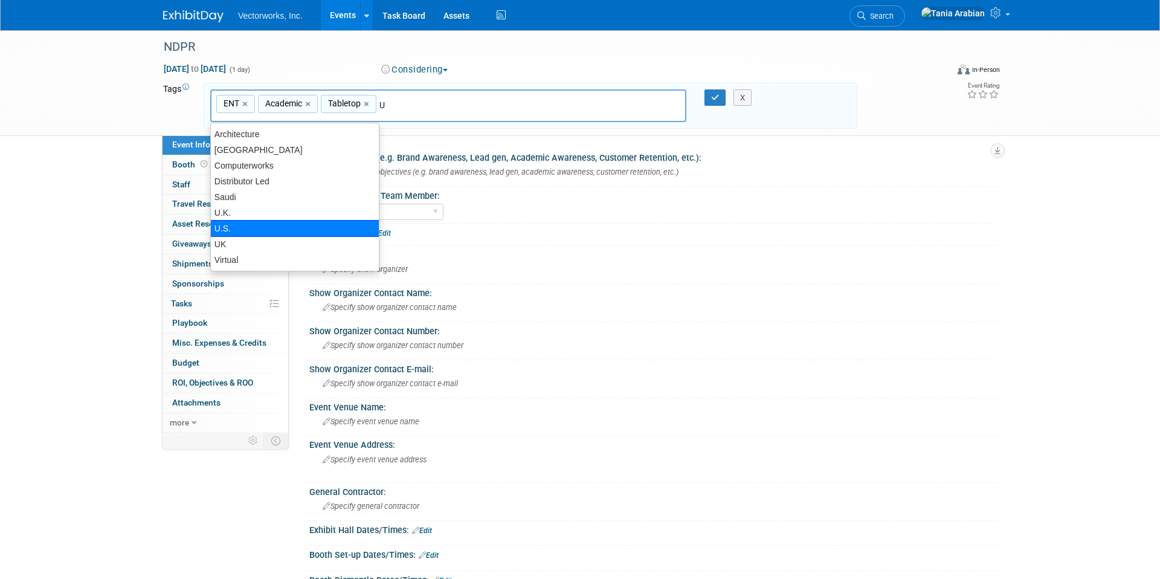
click at [309, 222] on div "U.S." at bounding box center [294, 228] width 169 height 17
type input "ENT, Academic, Tabletop, U.S."
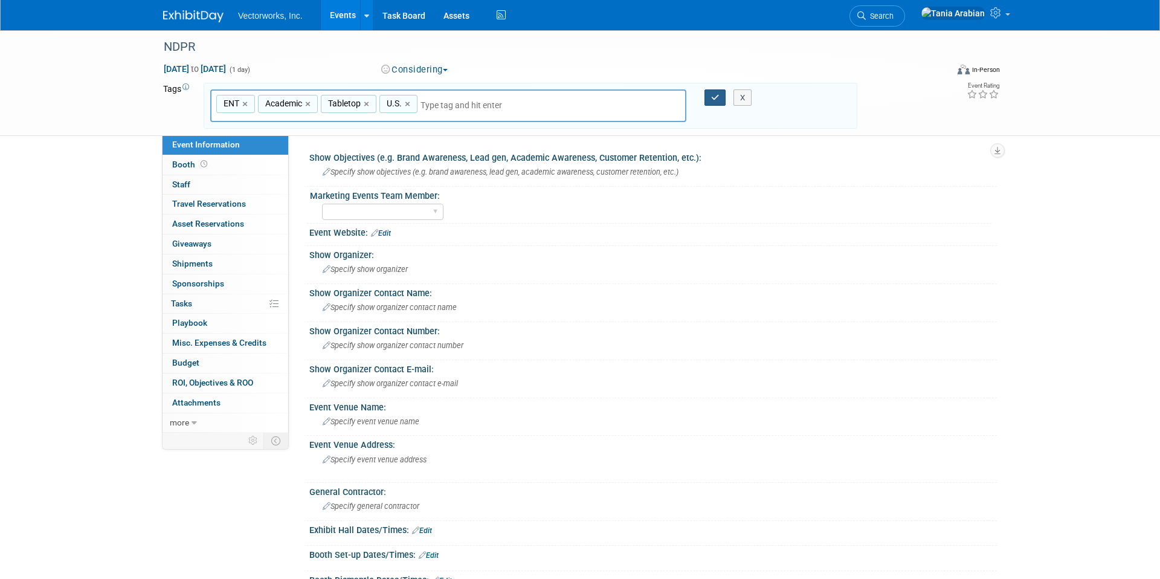
click at [719, 97] on button "button" at bounding box center [716, 97] width 22 height 17
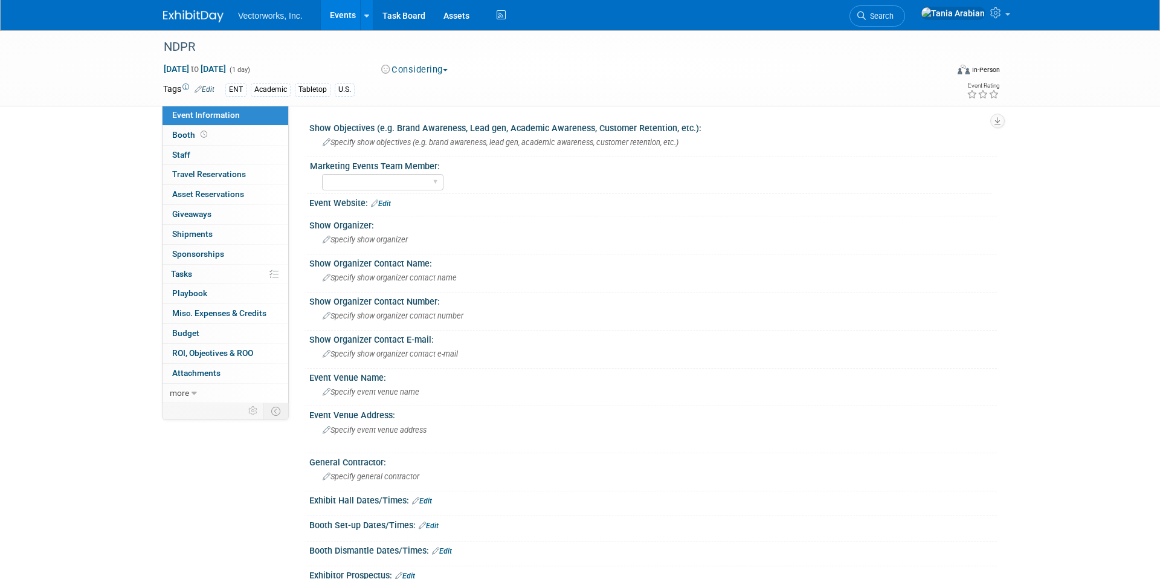
click at [335, 18] on link "Events" at bounding box center [343, 15] width 44 height 30
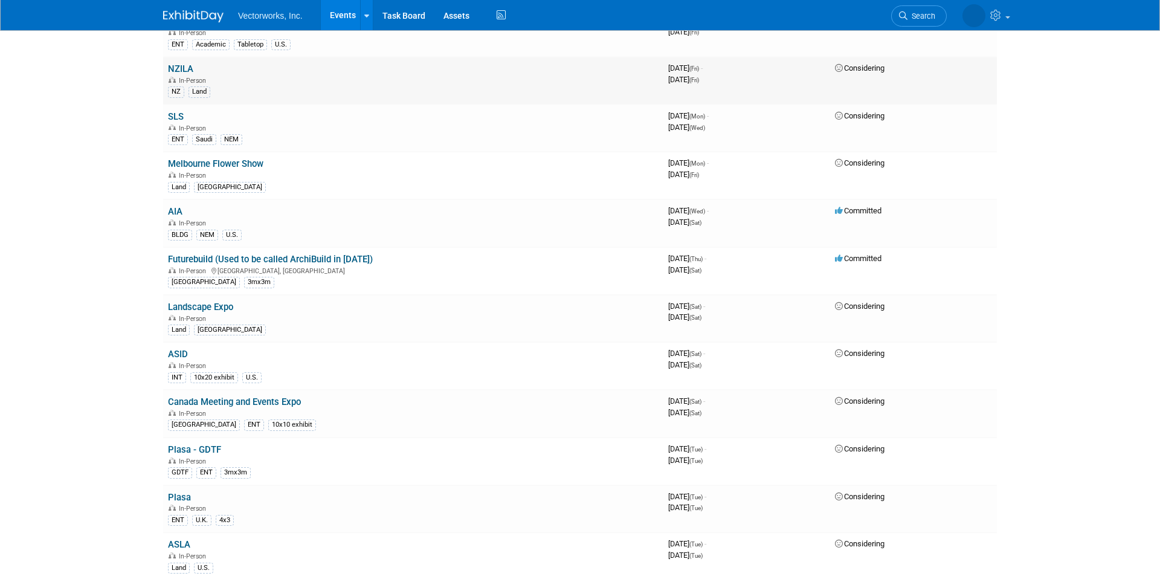
scroll to position [717, 0]
click at [175, 114] on link "SLS" at bounding box center [176, 114] width 16 height 11
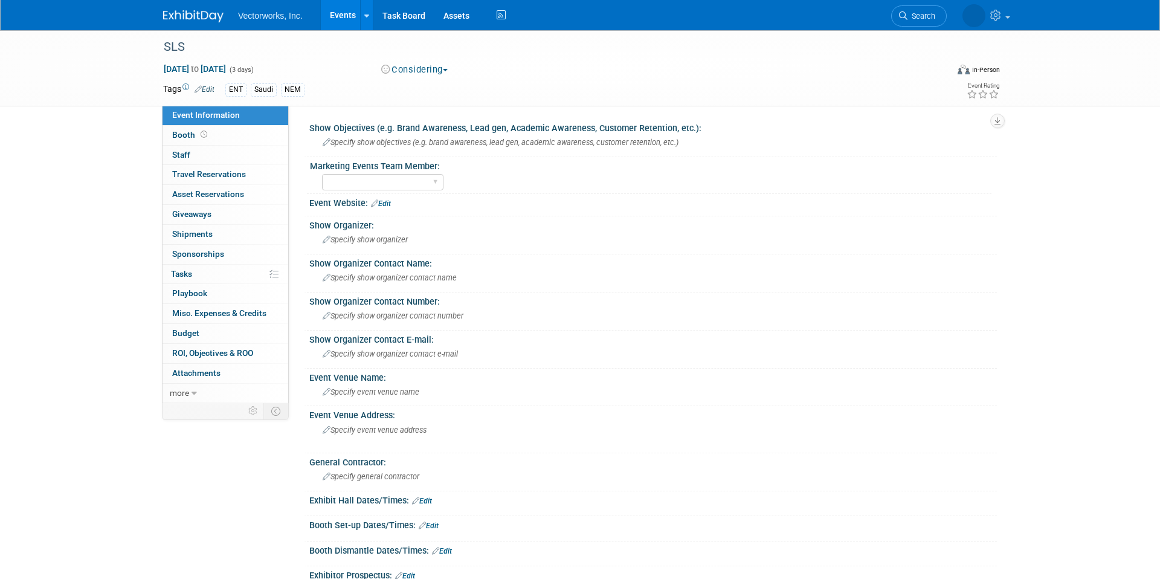
click at [211, 90] on link "Edit" at bounding box center [205, 89] width 20 height 8
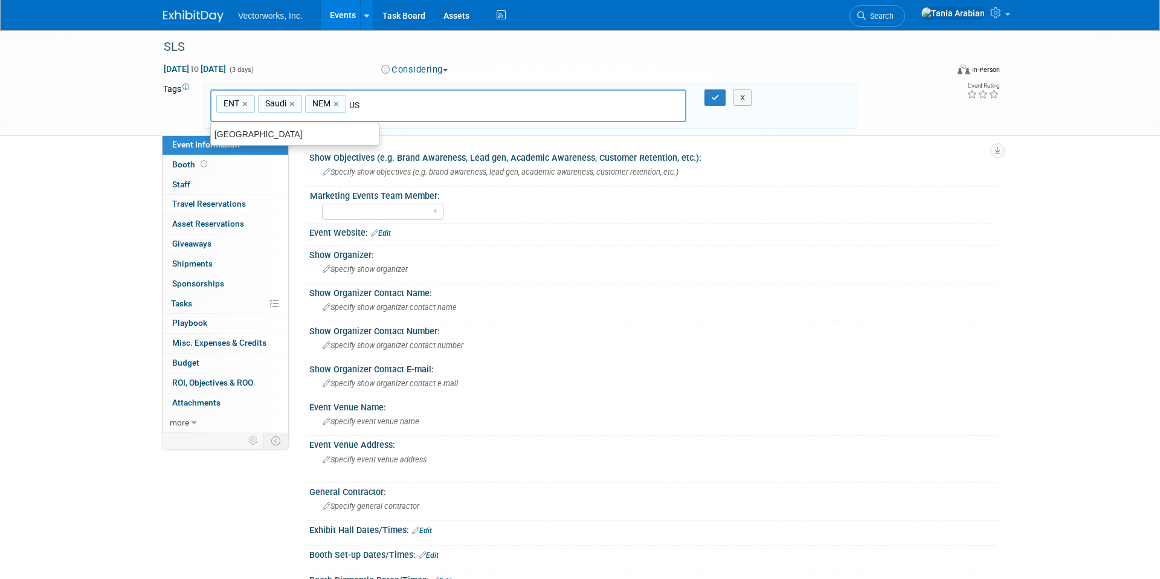
type input "U"
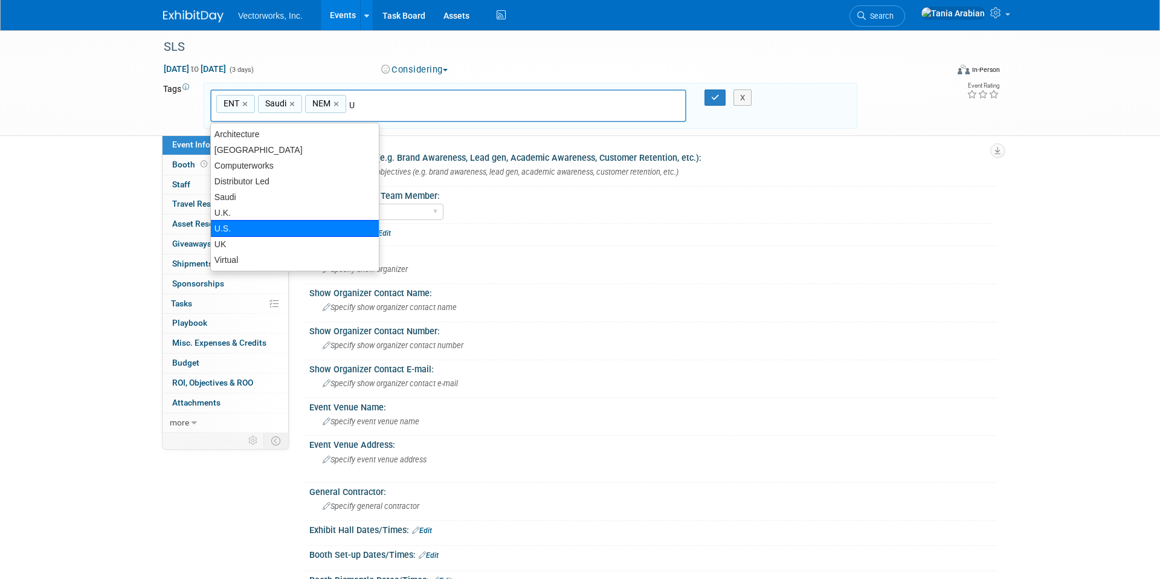
click at [293, 225] on div "U.S." at bounding box center [294, 228] width 169 height 17
type input "ENT, Saudi, NEM, U.S."
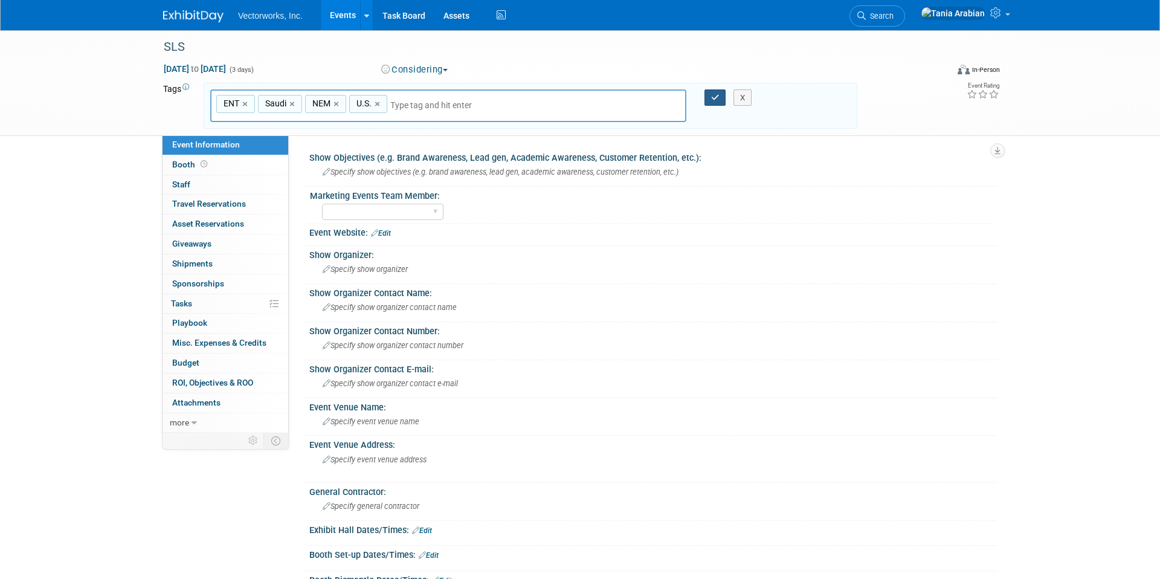
click at [714, 95] on icon "button" at bounding box center [715, 98] width 8 height 8
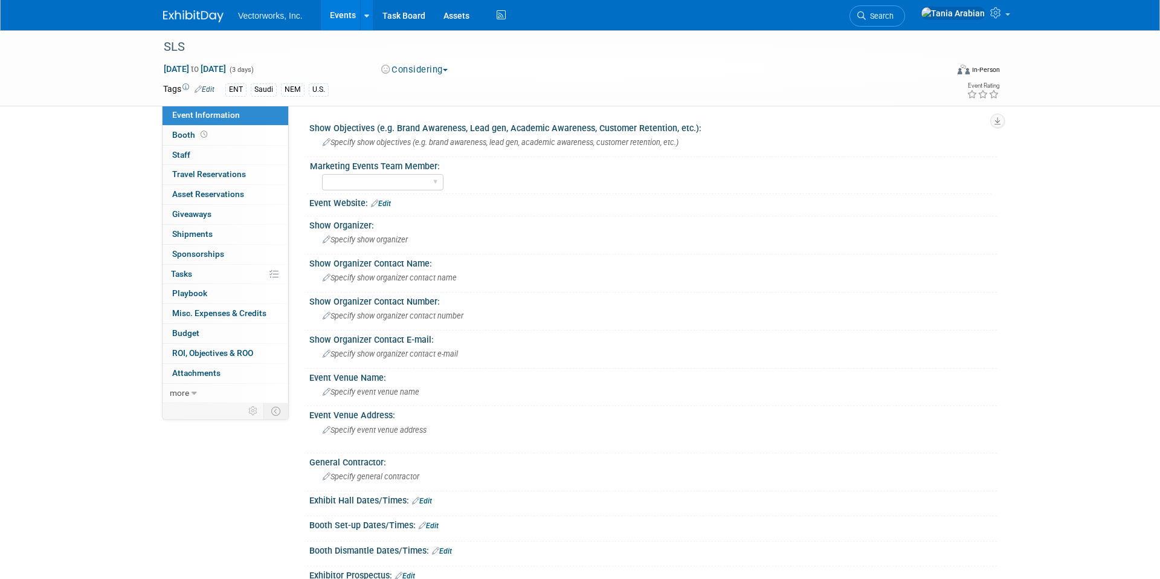
click at [350, 16] on link "Events" at bounding box center [343, 15] width 44 height 30
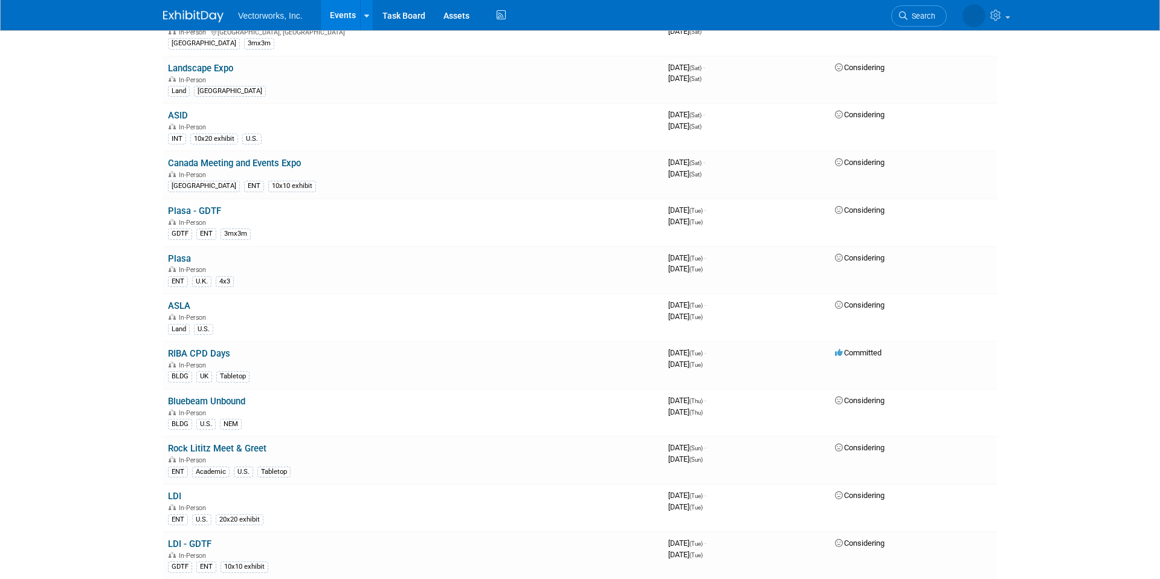
scroll to position [1097, 0]
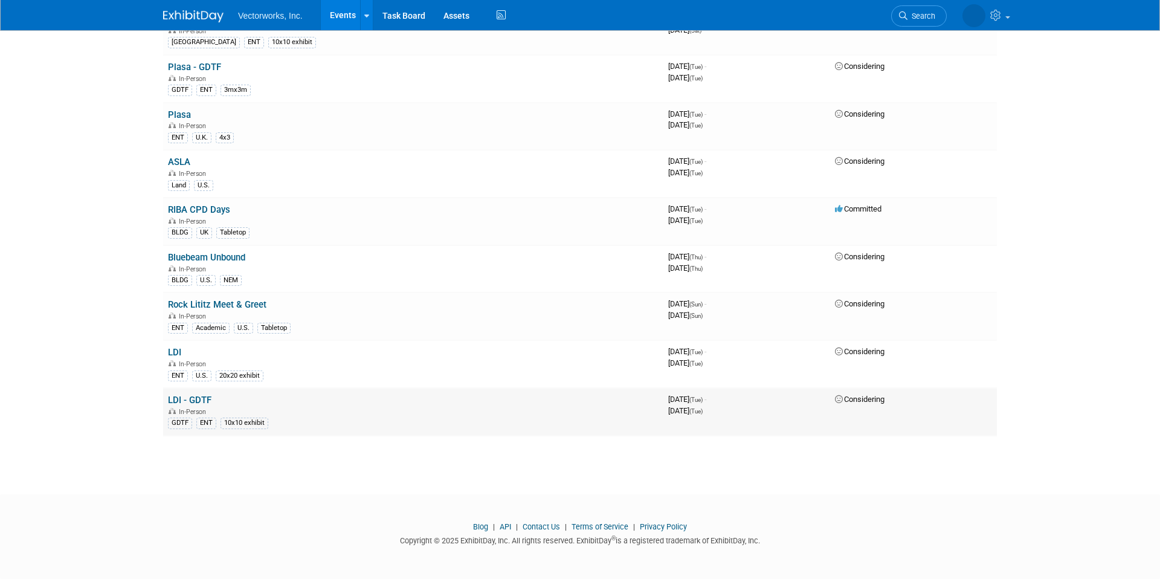
click at [199, 399] on link "LDI - GDTF" at bounding box center [190, 400] width 44 height 11
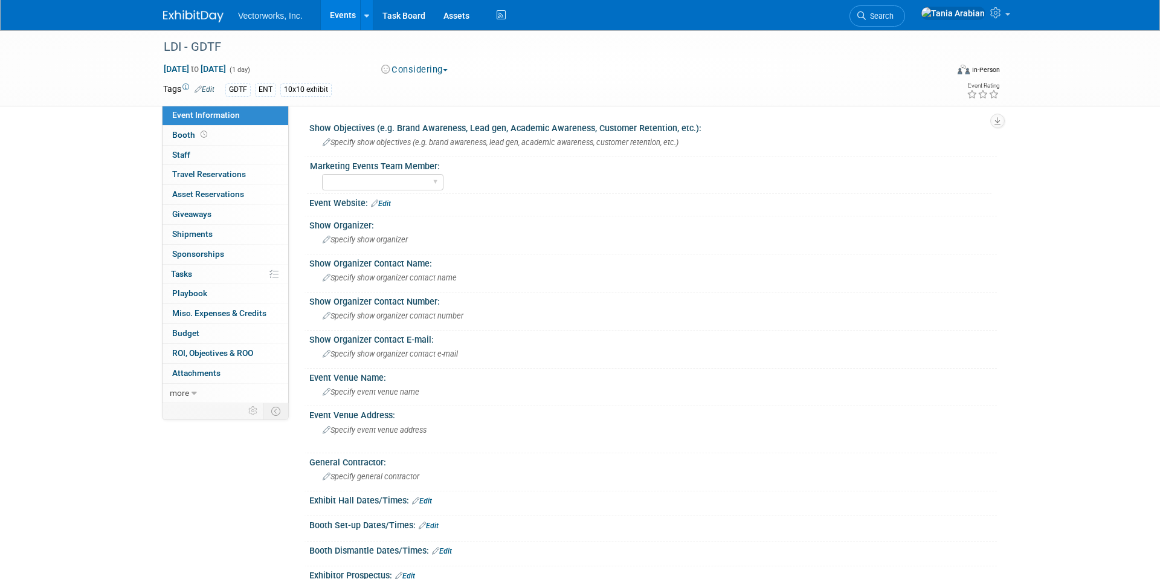
click at [211, 89] on link "Edit" at bounding box center [205, 89] width 20 height 8
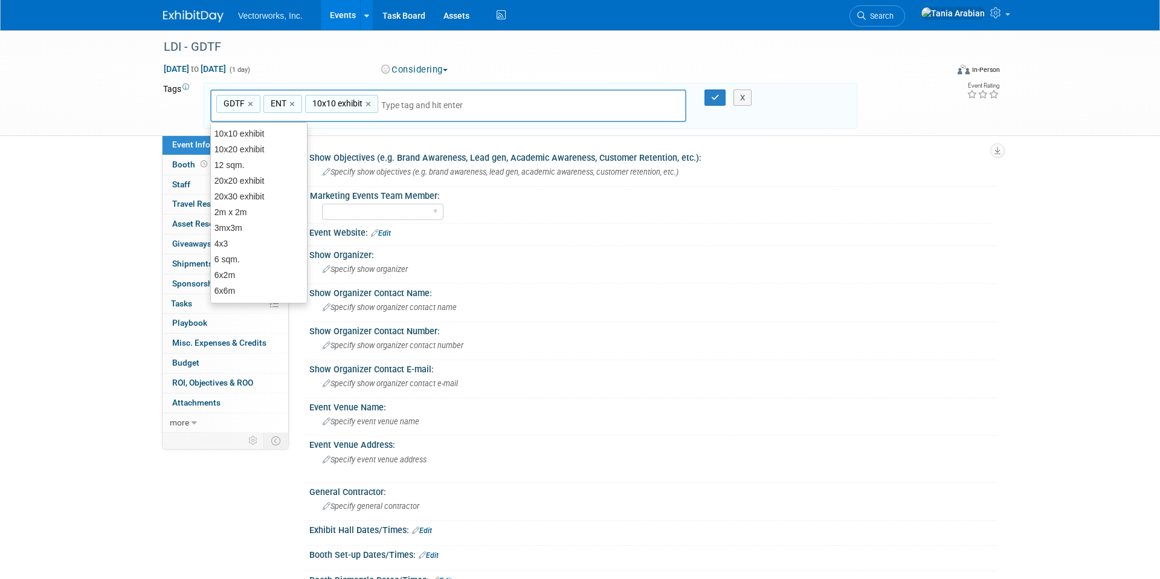
type input "U"
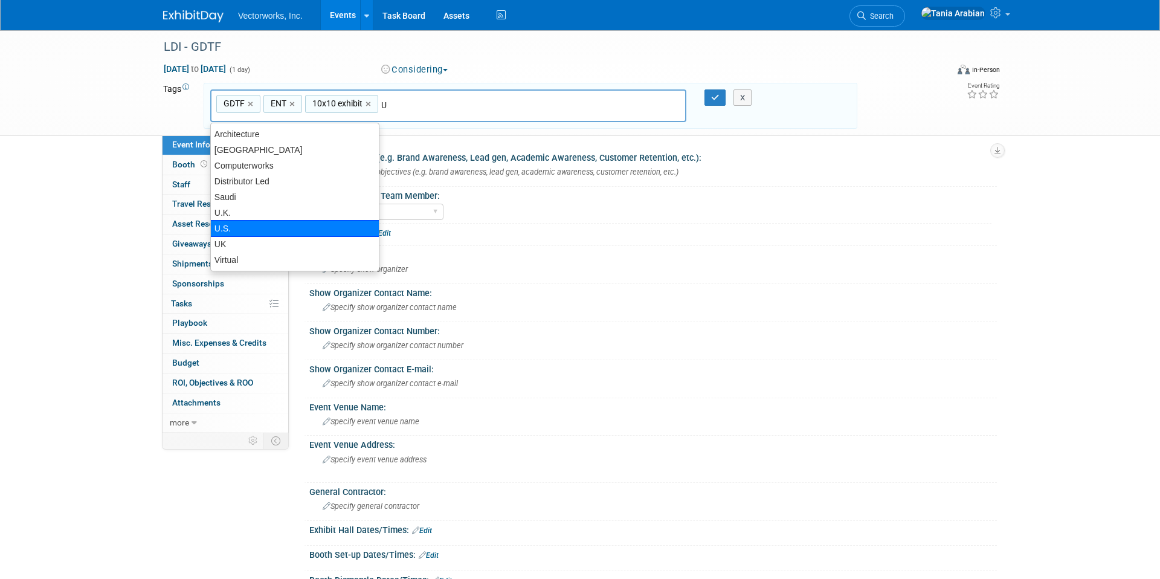
click at [311, 227] on div "U.S." at bounding box center [294, 228] width 169 height 17
type input "GDTF, ENT, 10x10 exhibit, U.S."
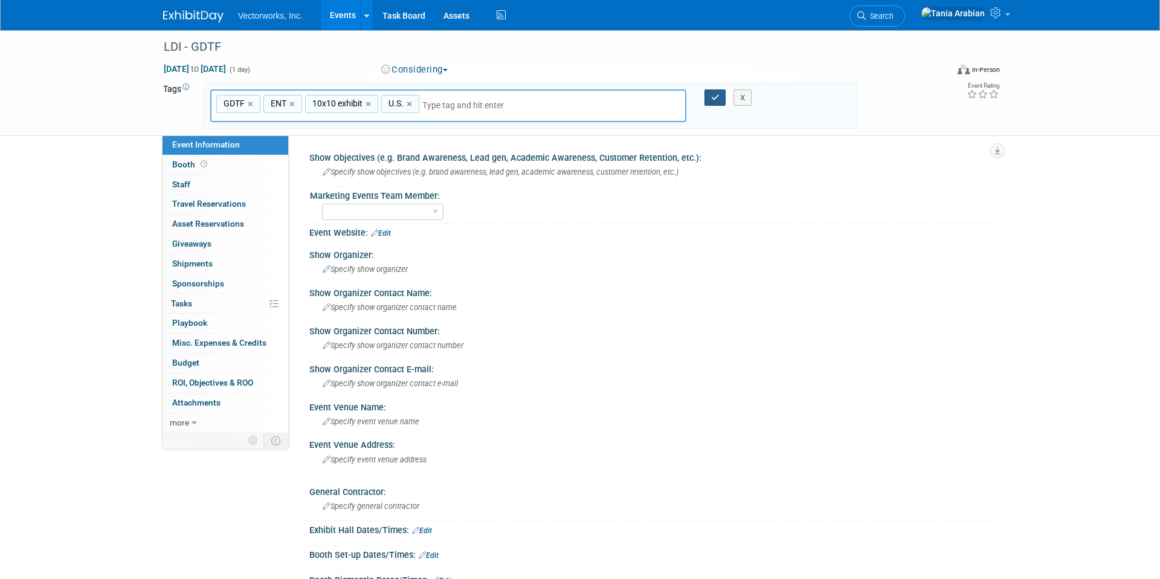
click at [715, 100] on icon "button" at bounding box center [715, 98] width 8 height 8
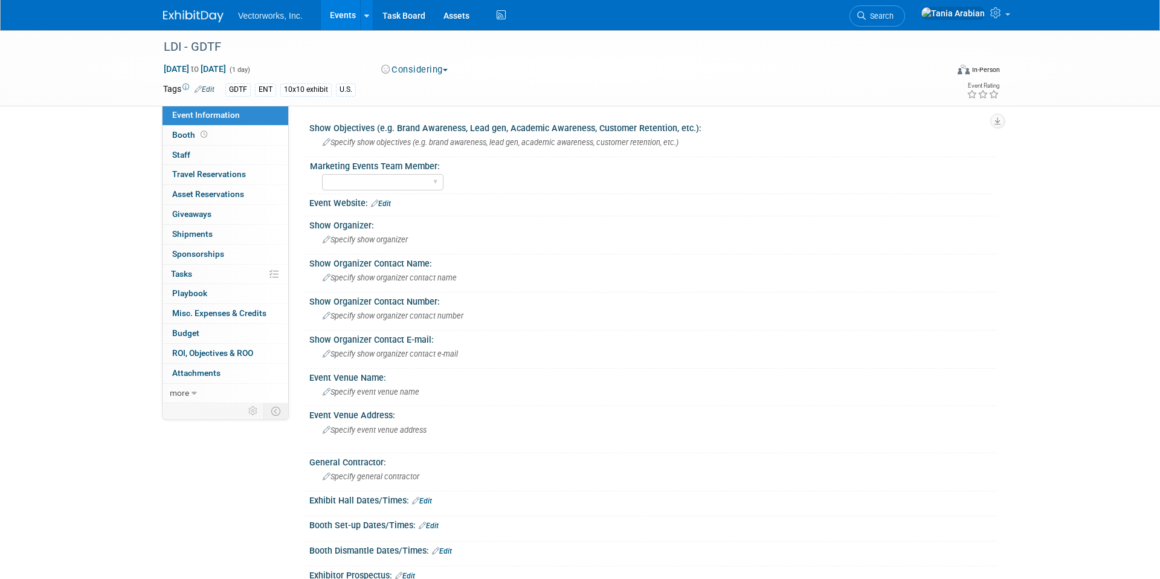
click at [344, 10] on link "Events" at bounding box center [343, 15] width 44 height 30
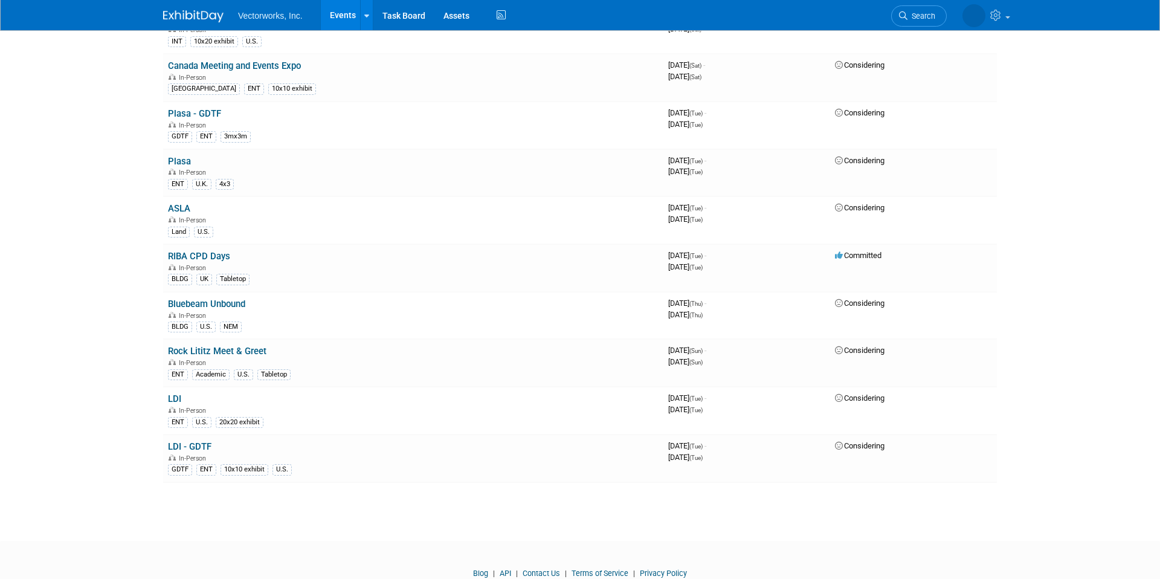
scroll to position [1097, 0]
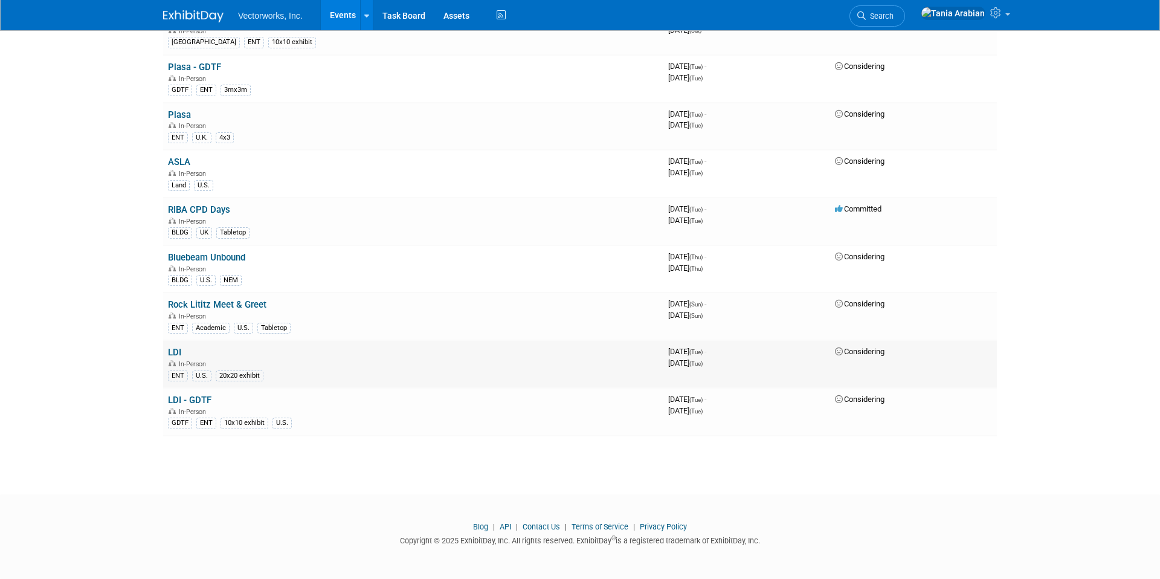
click at [176, 353] on link "LDI" at bounding box center [174, 352] width 13 height 11
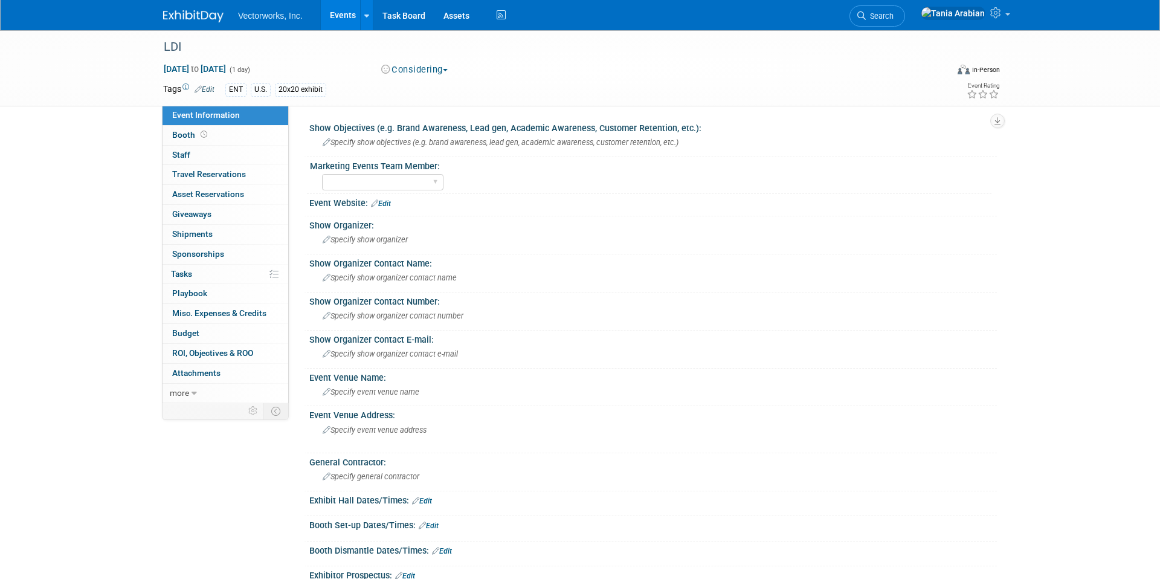
click at [214, 92] on link "Edit" at bounding box center [205, 89] width 20 height 8
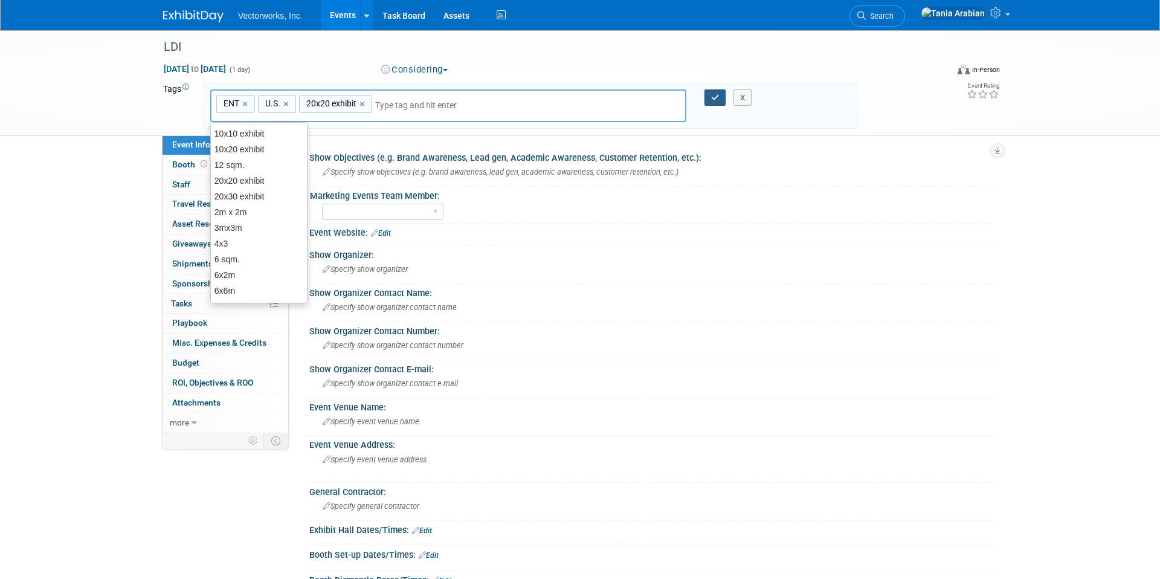
click at [717, 94] on icon "button" at bounding box center [715, 98] width 8 height 8
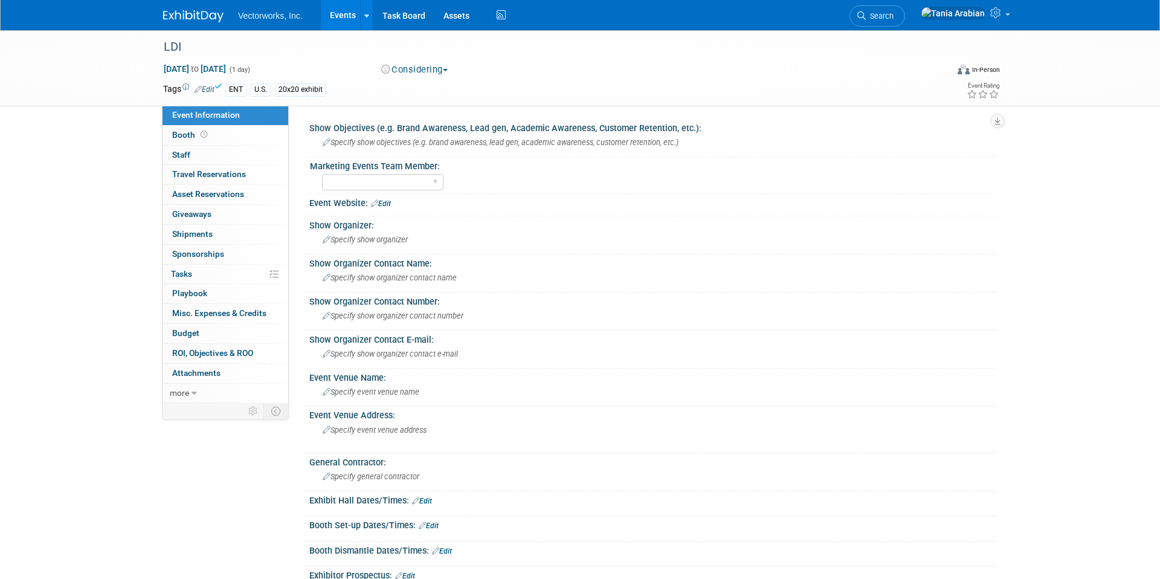
click at [336, 15] on link "Events" at bounding box center [343, 15] width 44 height 30
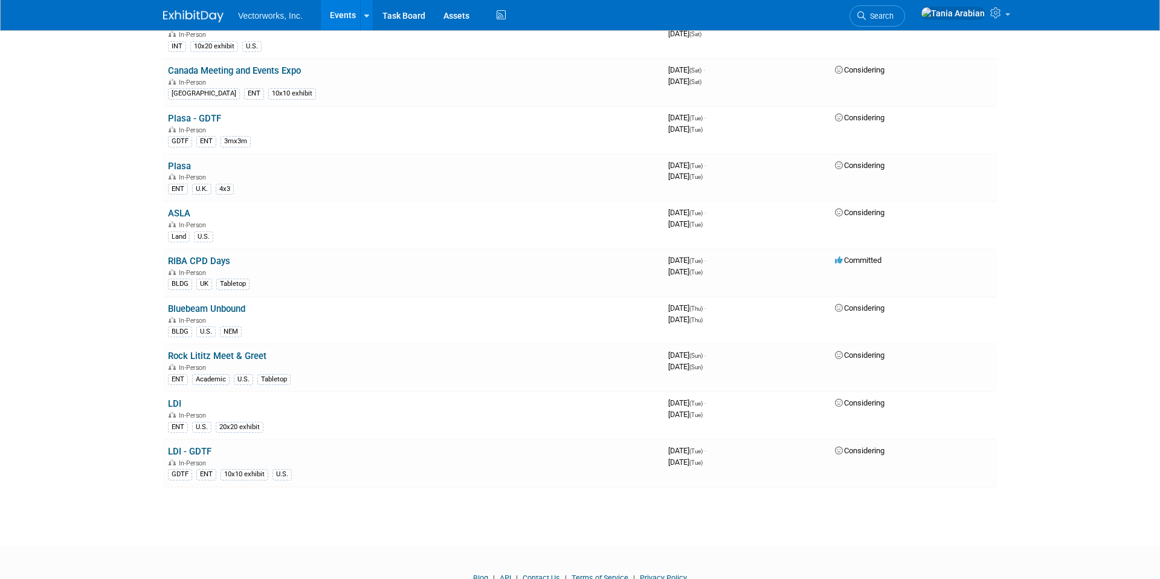
scroll to position [1097, 0]
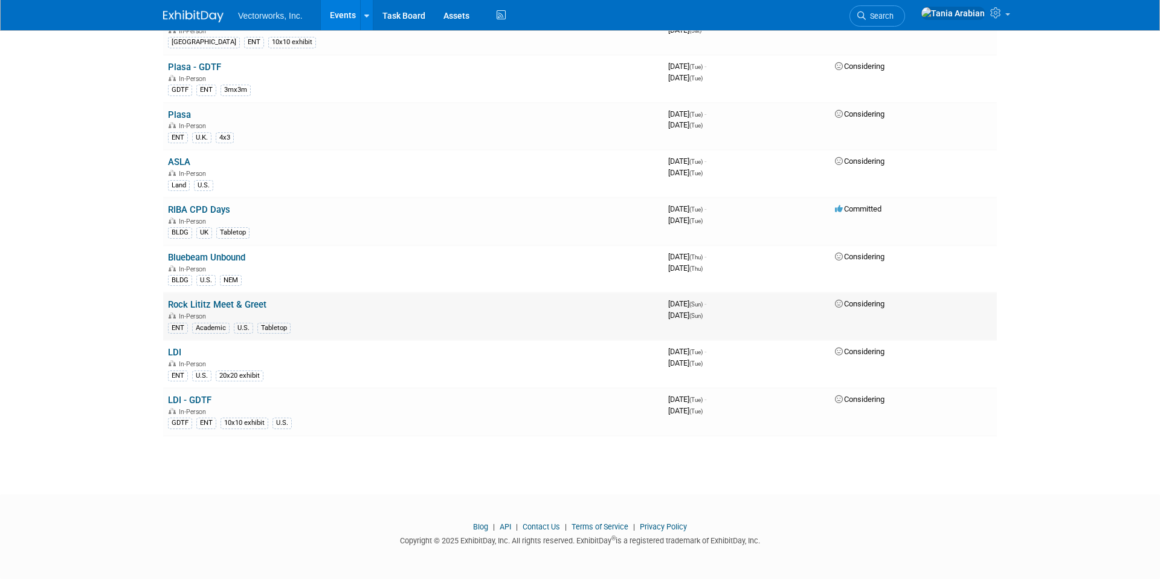
click at [229, 304] on link "Rock Lititz Meet & Greet" at bounding box center [217, 304] width 98 height 11
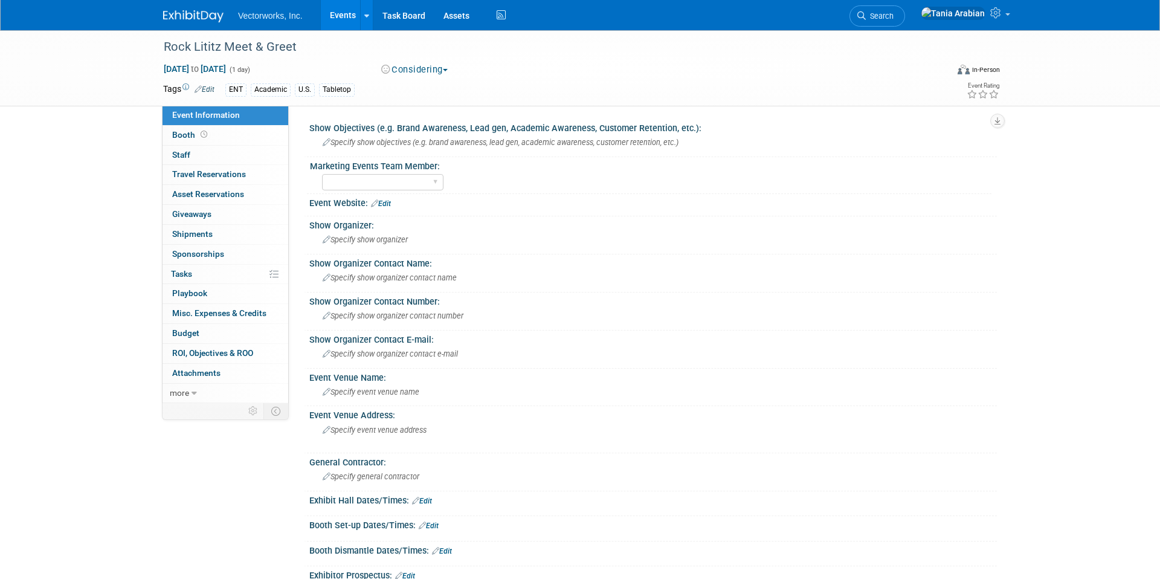
click at [345, 16] on link "Events" at bounding box center [343, 15] width 44 height 30
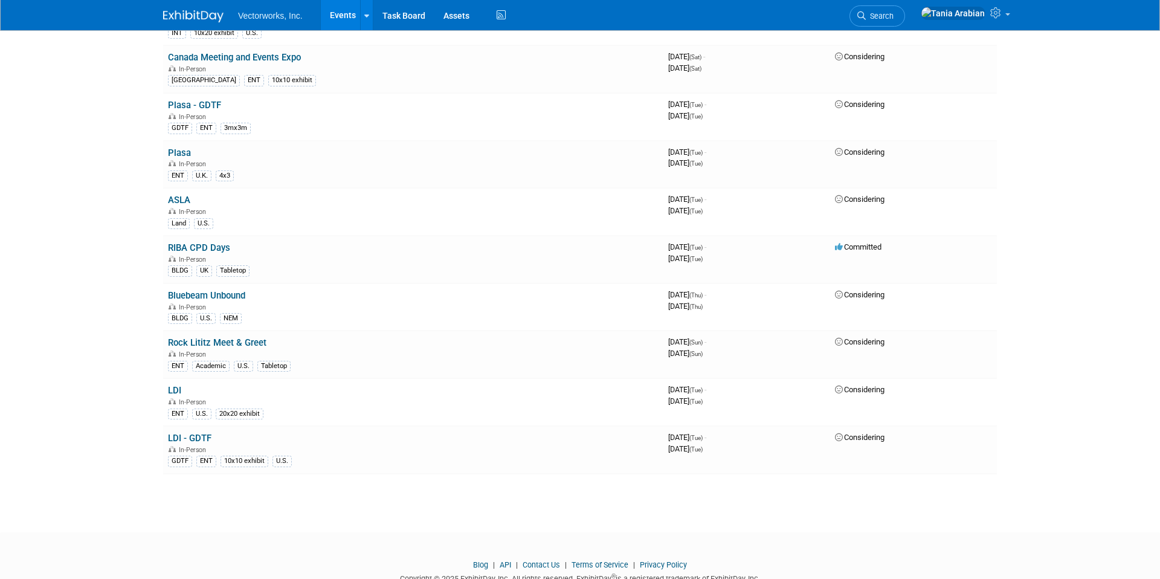
scroll to position [1097, 0]
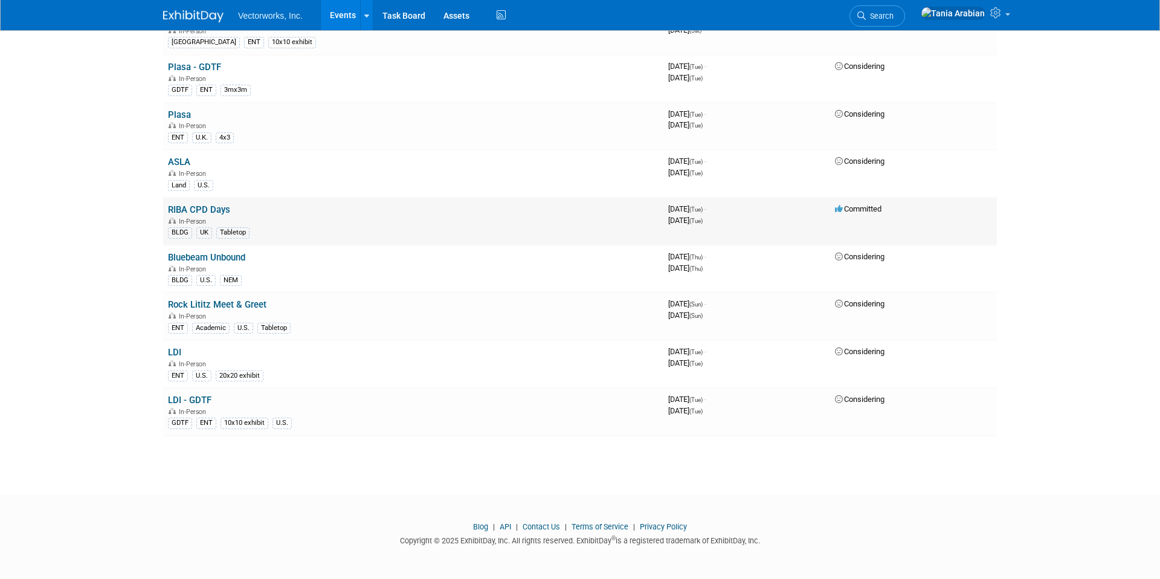
click at [206, 207] on link "RIBA CPD Days" at bounding box center [199, 209] width 62 height 11
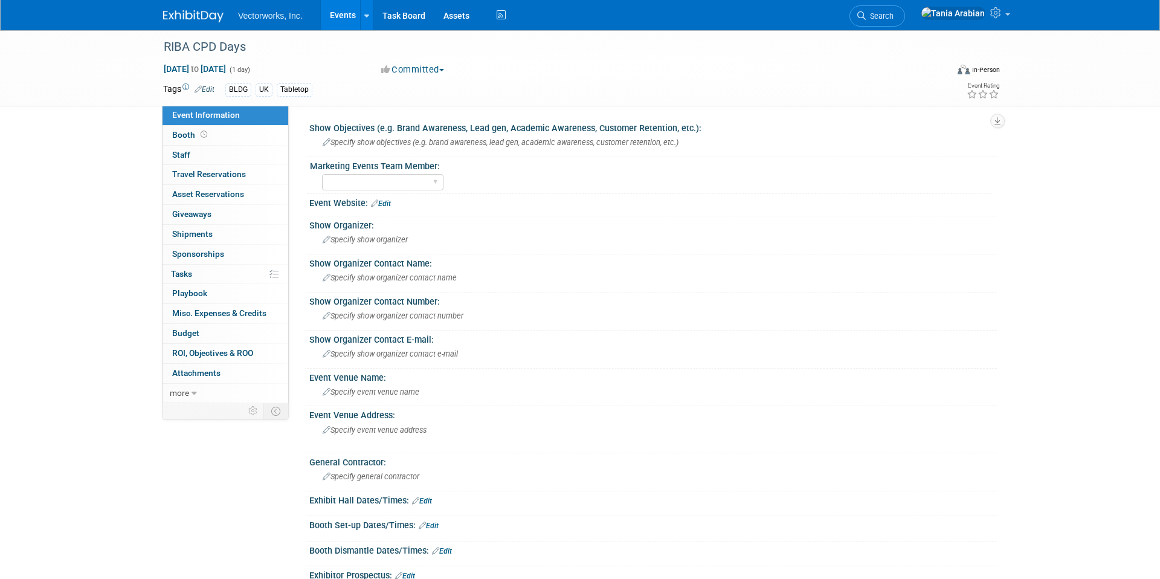
click at [207, 87] on link "Edit" at bounding box center [205, 89] width 20 height 8
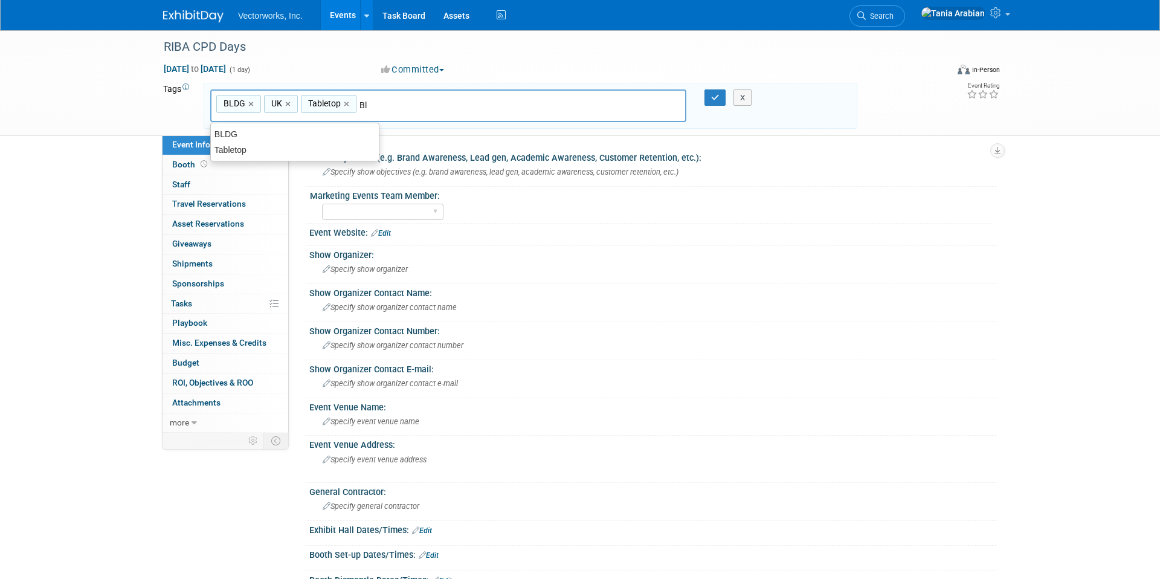
type input "Bld"
click at [262, 132] on div "BLDG" at bounding box center [294, 134] width 169 height 17
click at [717, 99] on icon "button" at bounding box center [715, 98] width 8 height 8
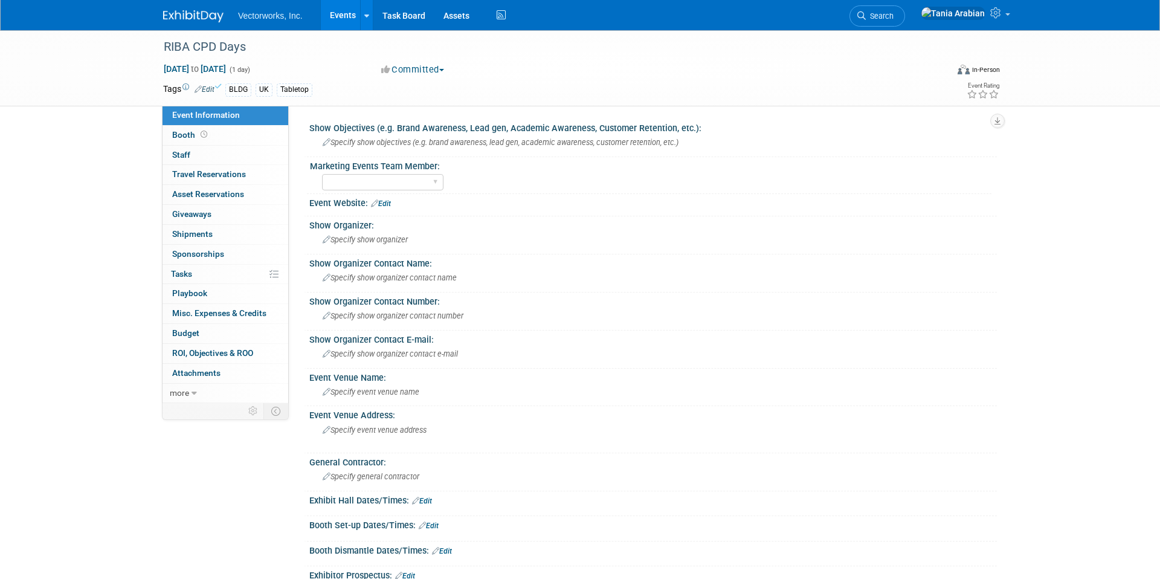
click at [348, 16] on link "Events" at bounding box center [343, 15] width 44 height 30
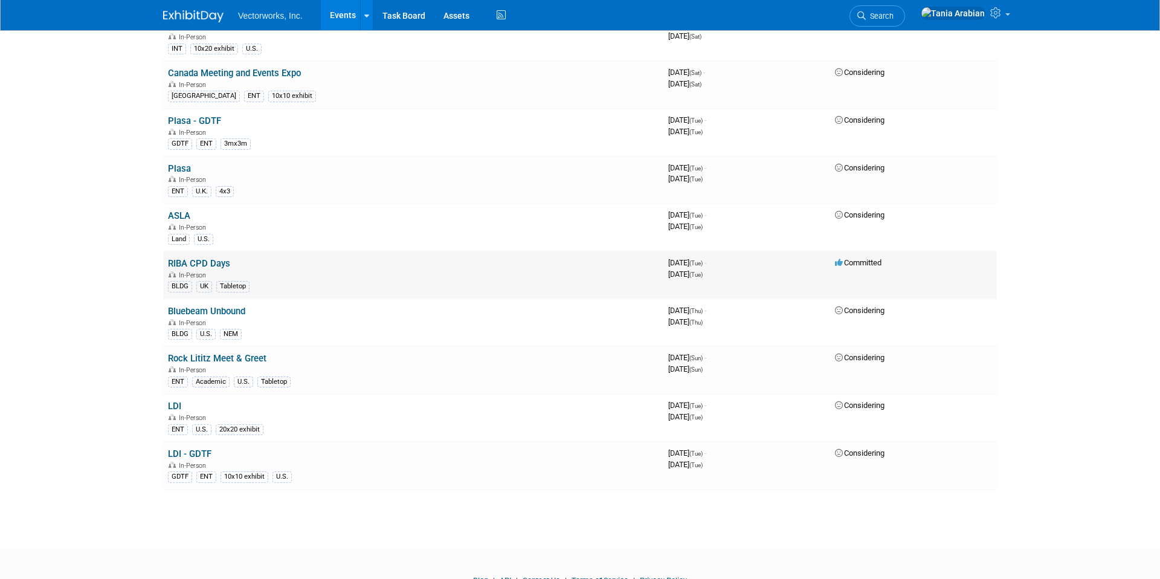
scroll to position [1042, 0]
click at [185, 216] on link "ASLA" at bounding box center [179, 216] width 22 height 11
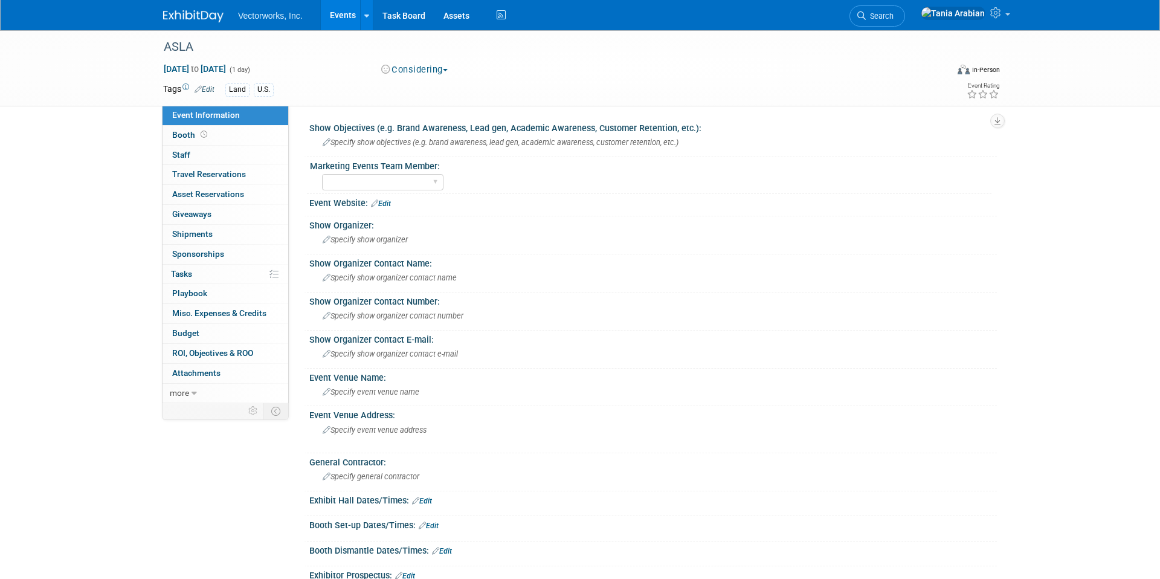
click at [207, 90] on link "Edit" at bounding box center [205, 89] width 20 height 8
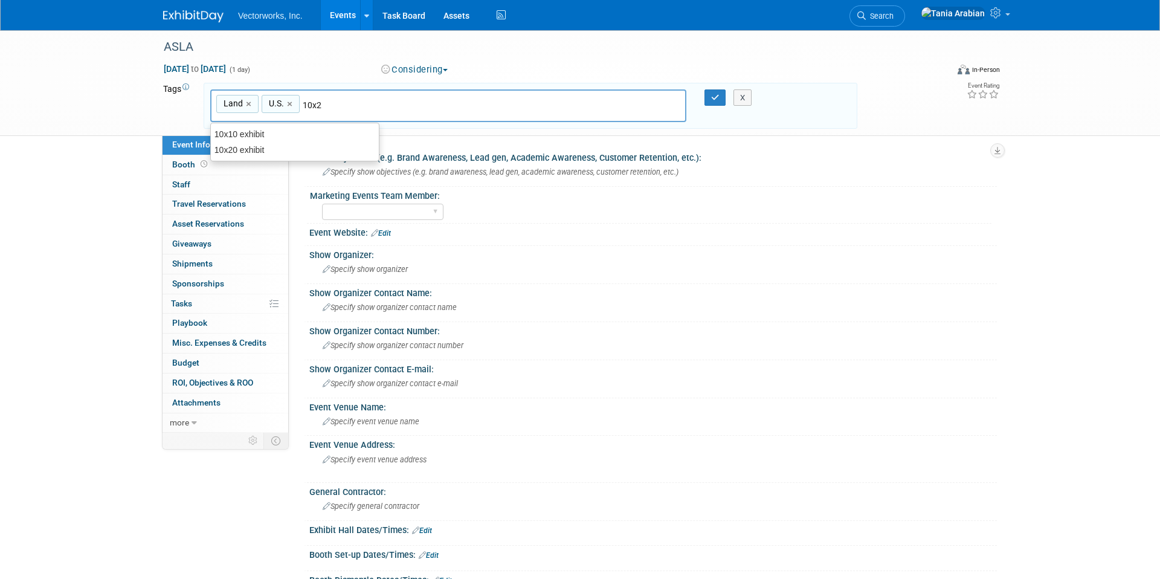
type input "10x20"
click at [323, 127] on div "10x20 exhibit" at bounding box center [294, 134] width 169 height 17
type input "Land, U.S., 10x20 exhibit"
click at [721, 95] on div "X" at bounding box center [748, 97] width 55 height 17
click at [714, 94] on icon "button" at bounding box center [715, 98] width 8 height 8
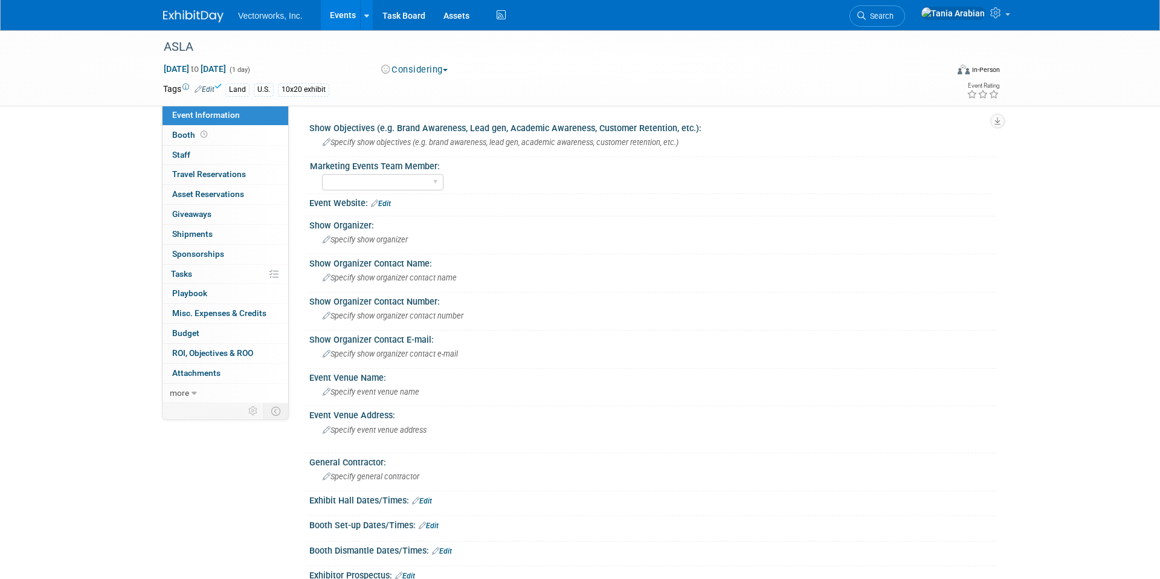
click at [334, 15] on link "Events" at bounding box center [343, 15] width 44 height 30
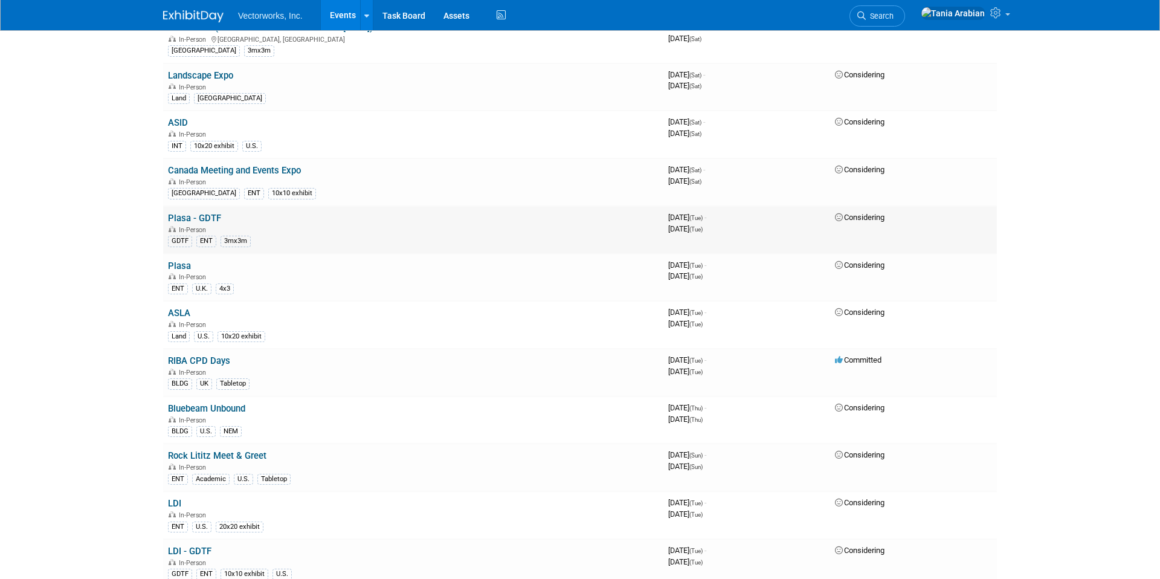
scroll to position [944, 0]
click at [212, 219] on link "Plasa - GDTF" at bounding box center [194, 220] width 53 height 11
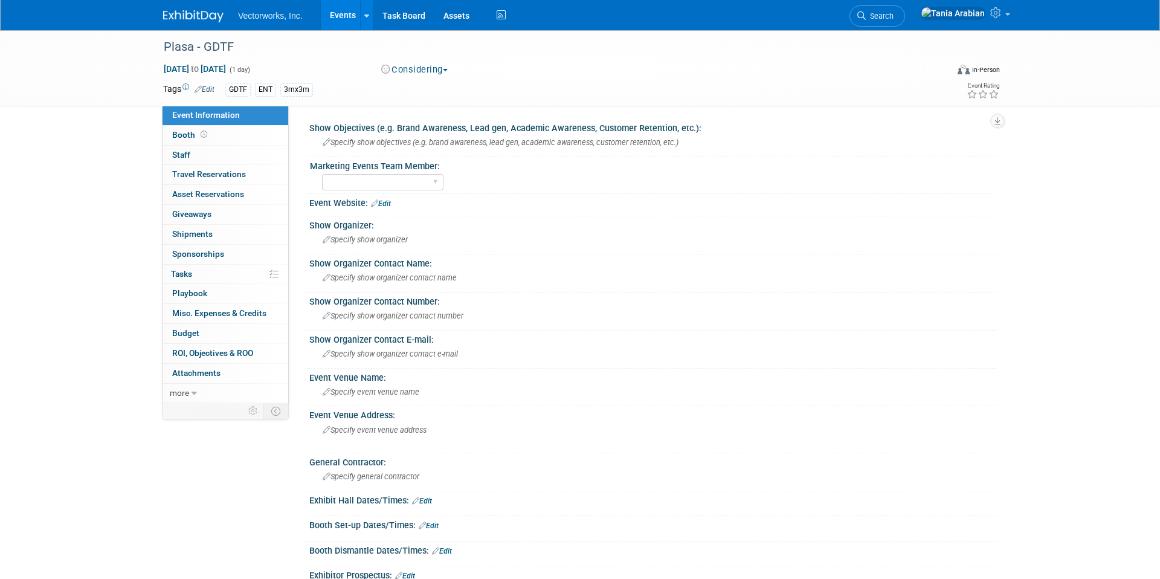
click at [207, 86] on link "Edit" at bounding box center [205, 89] width 20 height 8
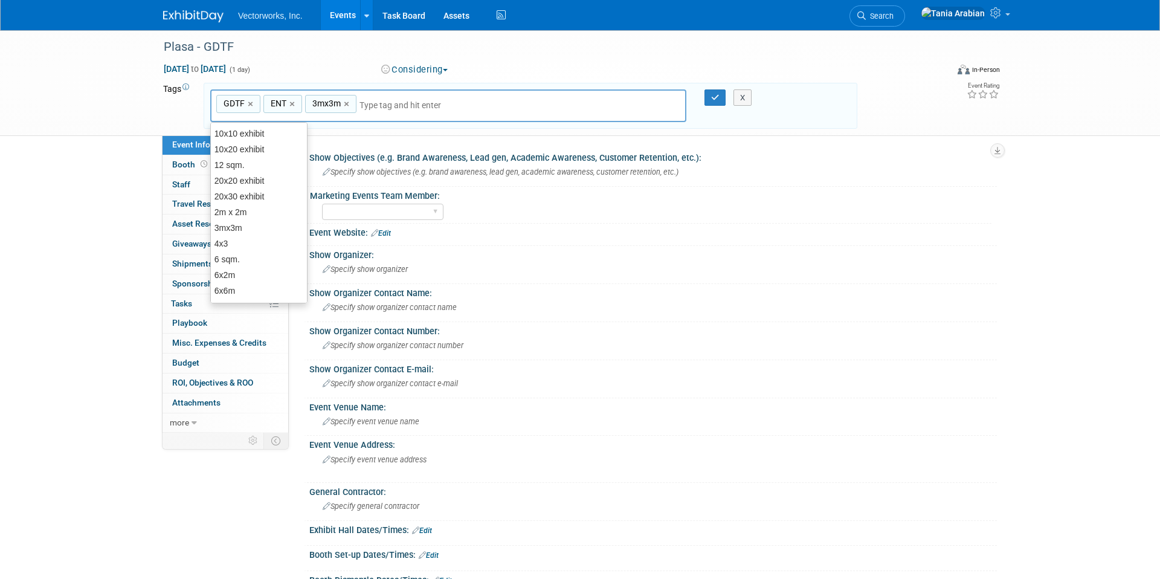
type input "U"
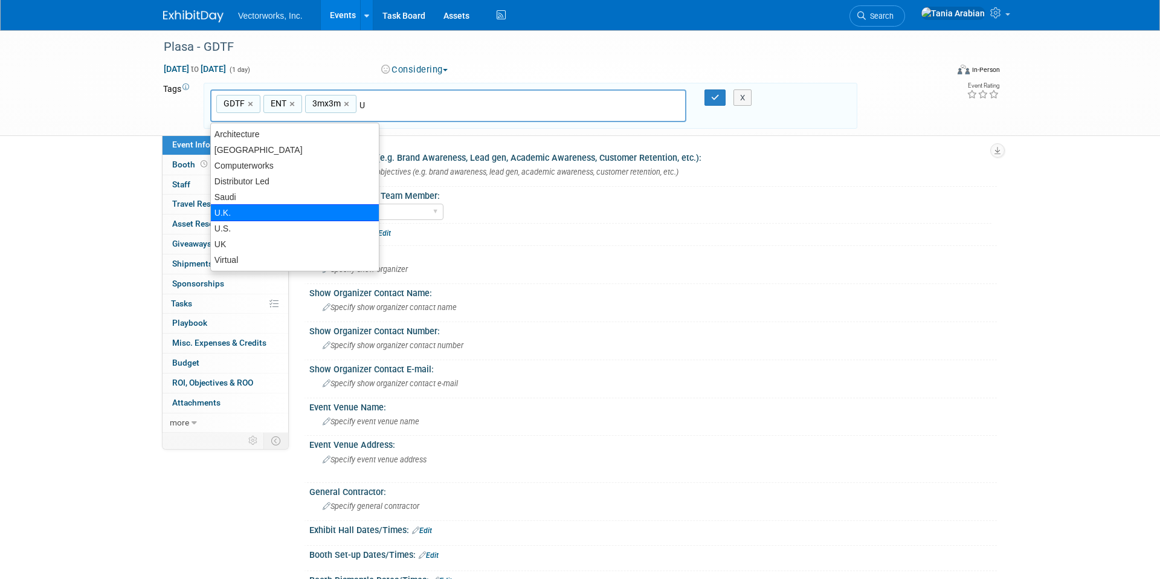
click at [300, 207] on div "U.K." at bounding box center [294, 212] width 169 height 17
type input "GDTF, ENT, 3mx3m, U.K."
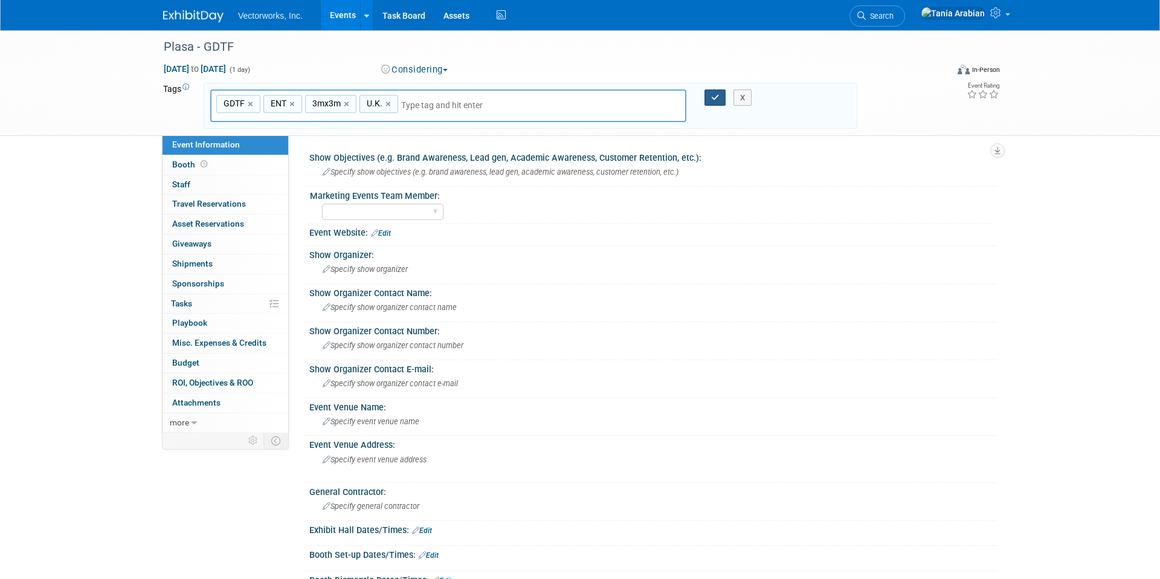
click at [717, 99] on icon "button" at bounding box center [715, 98] width 8 height 8
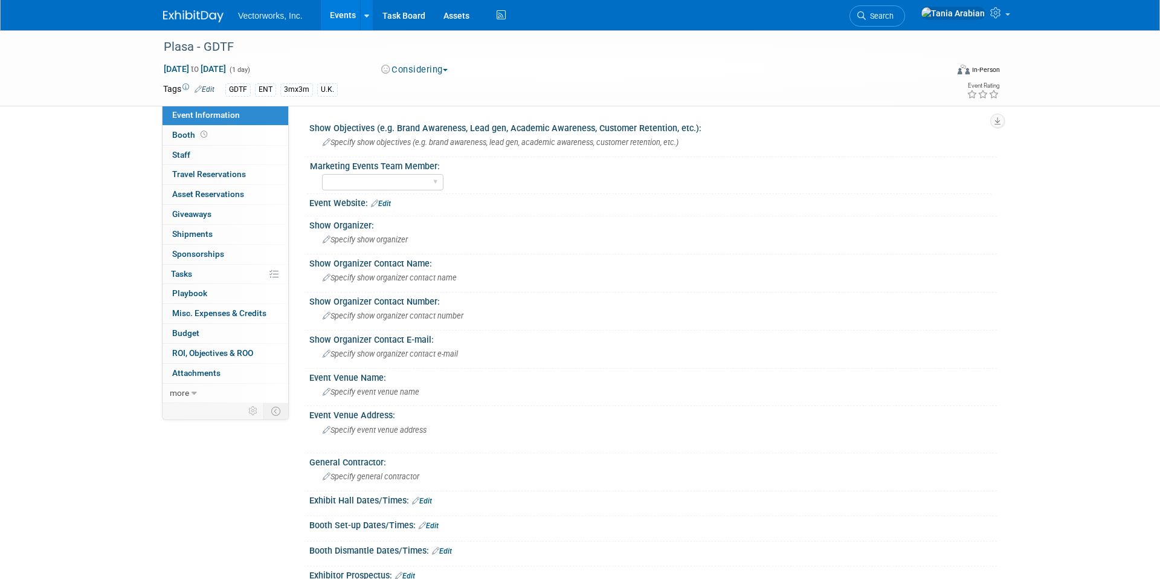
click at [347, 14] on link "Events" at bounding box center [343, 15] width 44 height 30
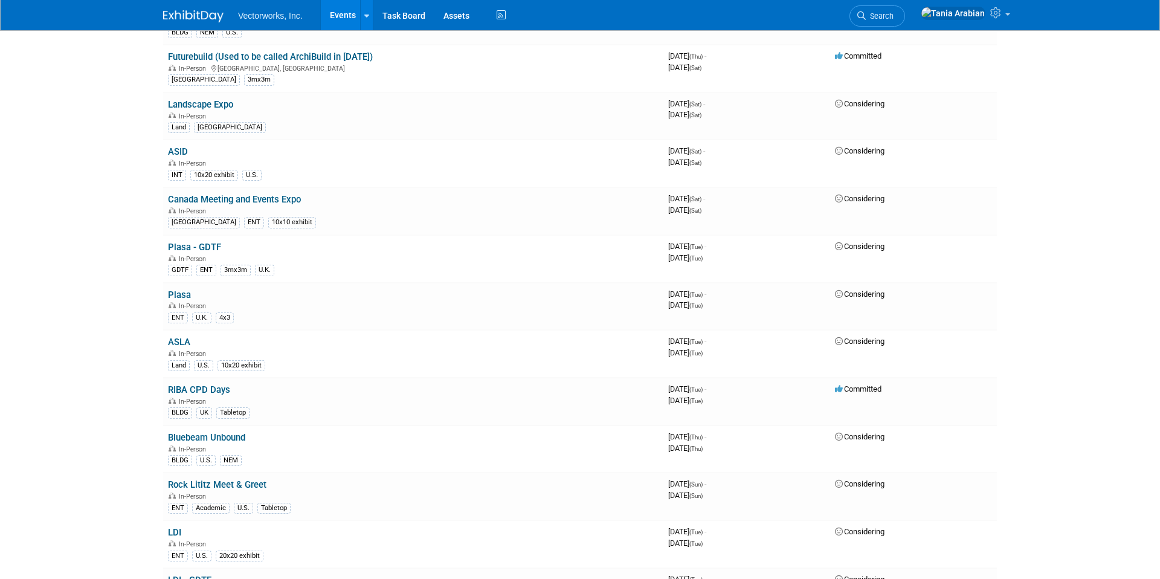
scroll to position [913, 0]
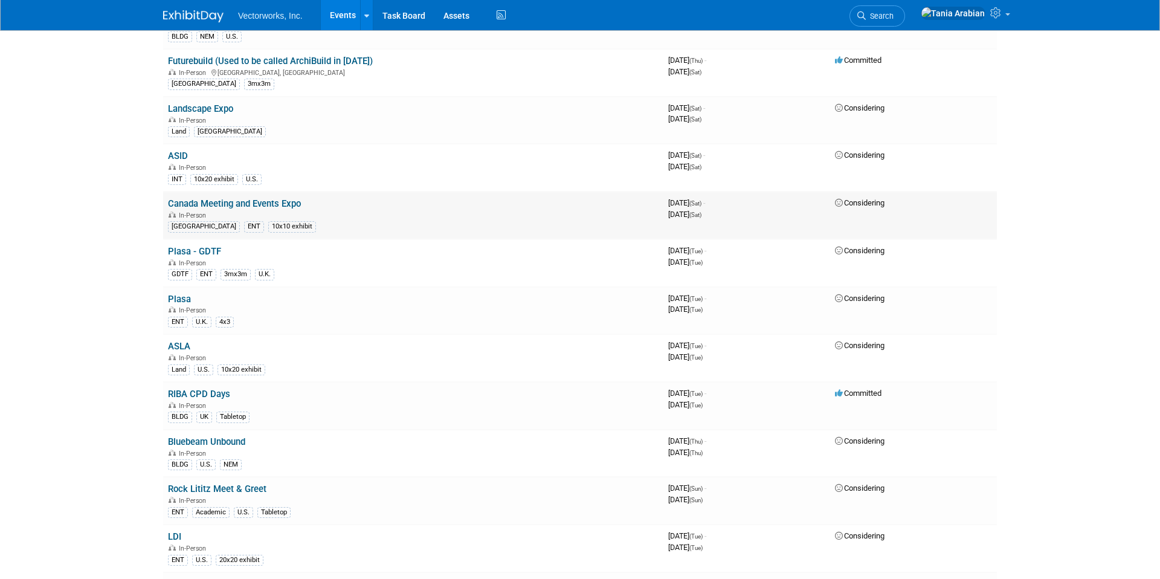
click at [209, 206] on link "Canada Meeting and Events Expo" at bounding box center [234, 203] width 133 height 11
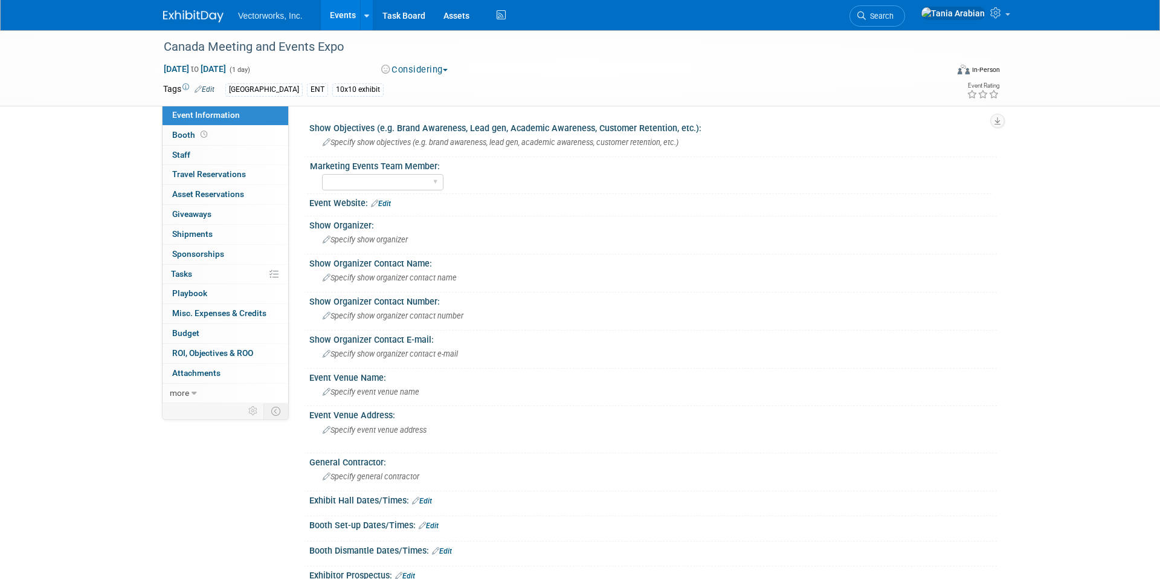
click at [210, 89] on link "Edit" at bounding box center [205, 89] width 20 height 8
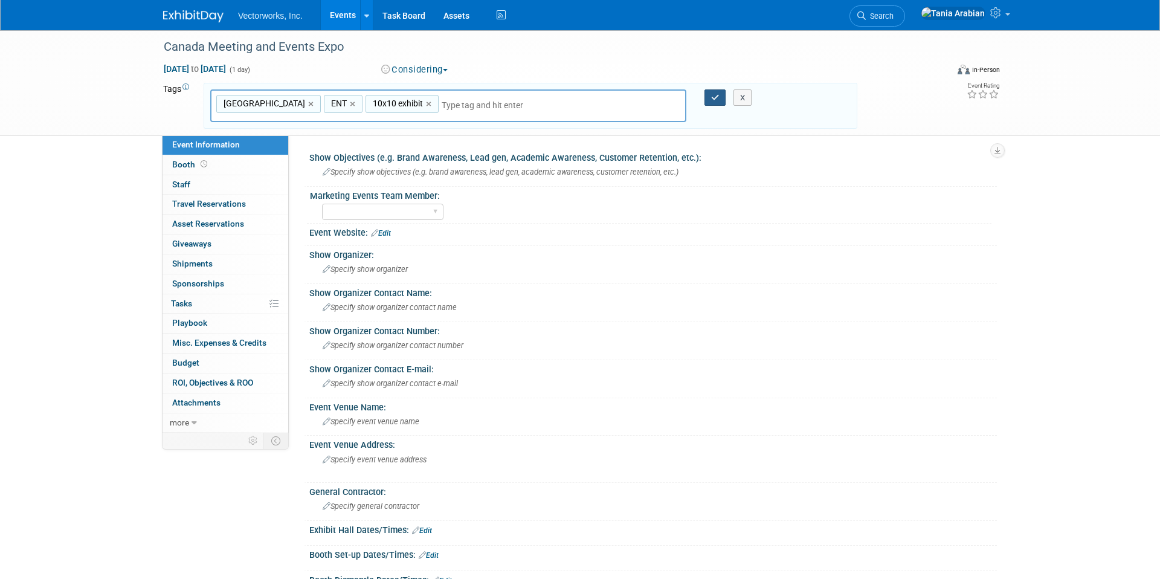
click at [713, 98] on icon "button" at bounding box center [715, 98] width 8 height 8
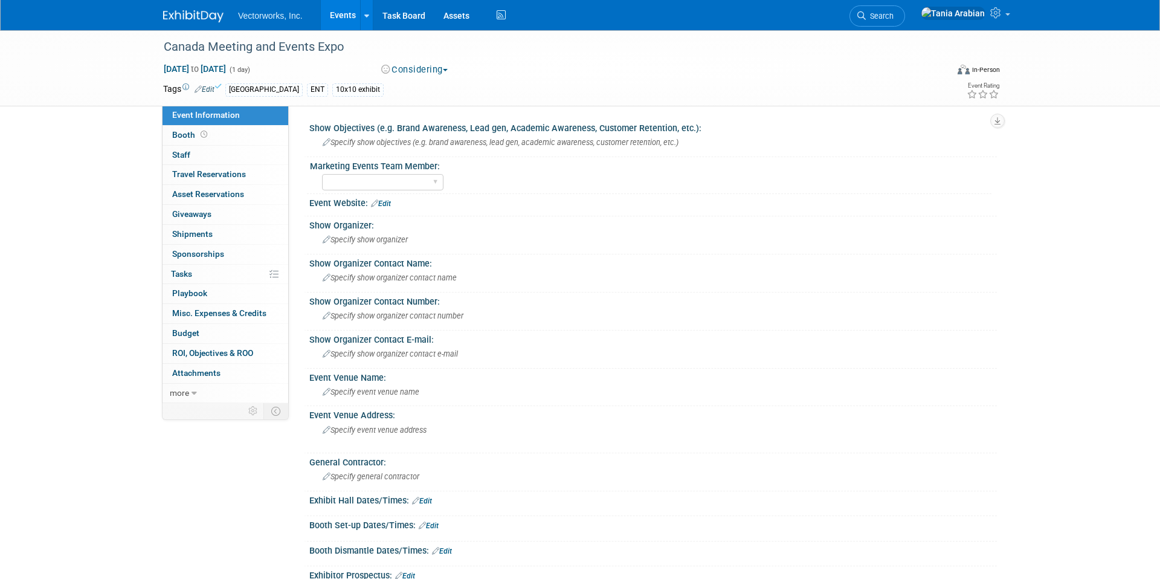
click at [345, 16] on link "Events" at bounding box center [343, 15] width 44 height 30
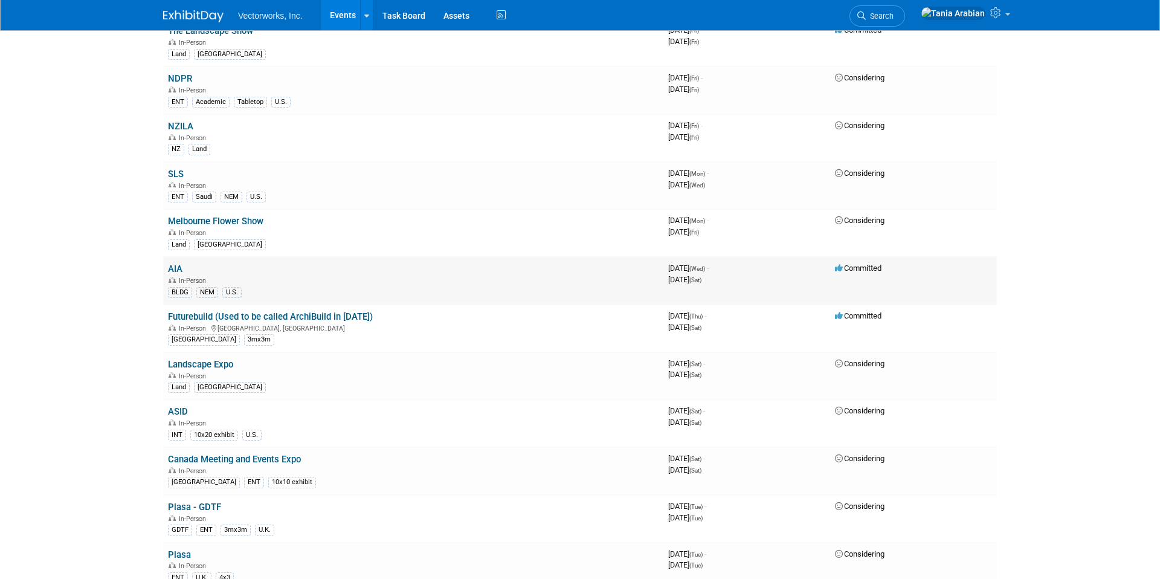
scroll to position [656, 0]
click at [247, 318] on link "Futurebuild (Used to be called ArchiBuild in [DATE])" at bounding box center [270, 317] width 205 height 11
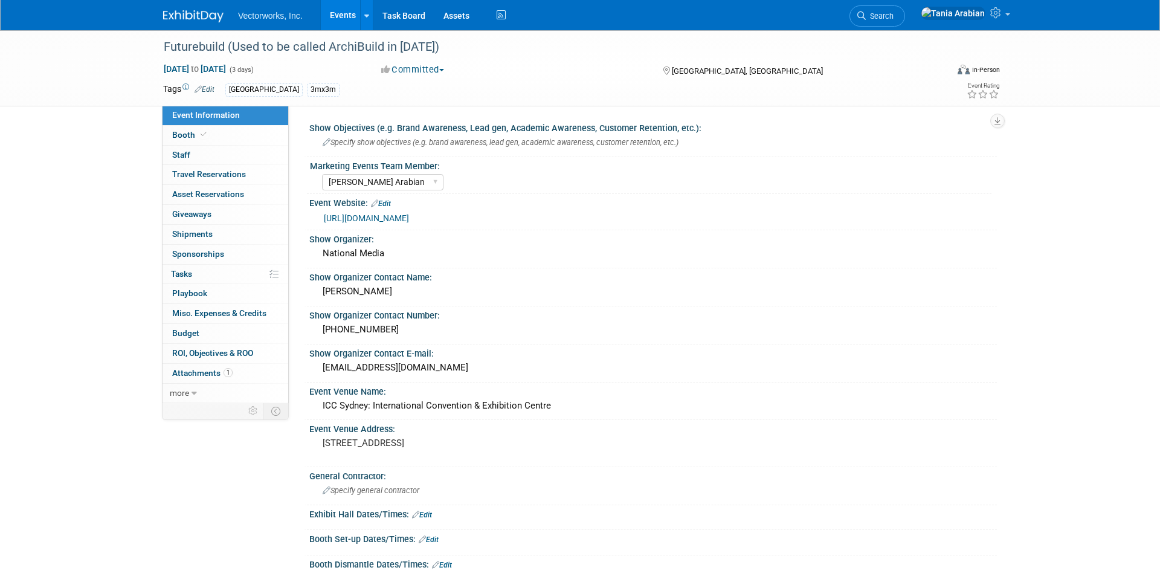
select select "[PERSON_NAME] Arabian"
click at [211, 88] on link "Edit" at bounding box center [205, 89] width 20 height 8
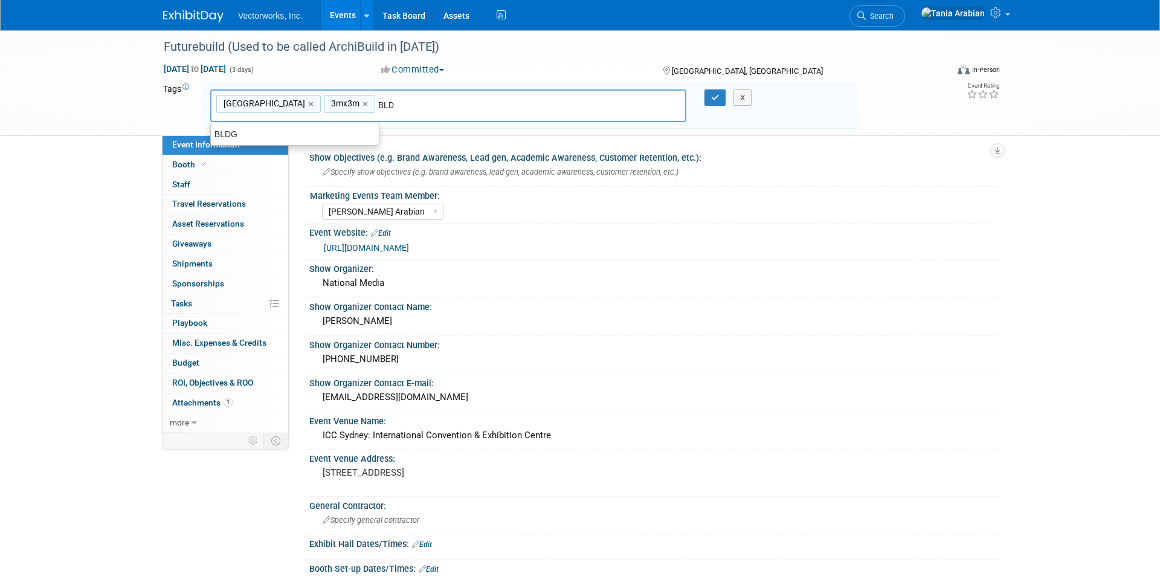
type input "BLDG"
click at [331, 132] on div "BLDG" at bounding box center [294, 134] width 169 height 17
type input "Australia, 3mx3m, BLDG"
click at [712, 97] on icon "button" at bounding box center [715, 98] width 8 height 8
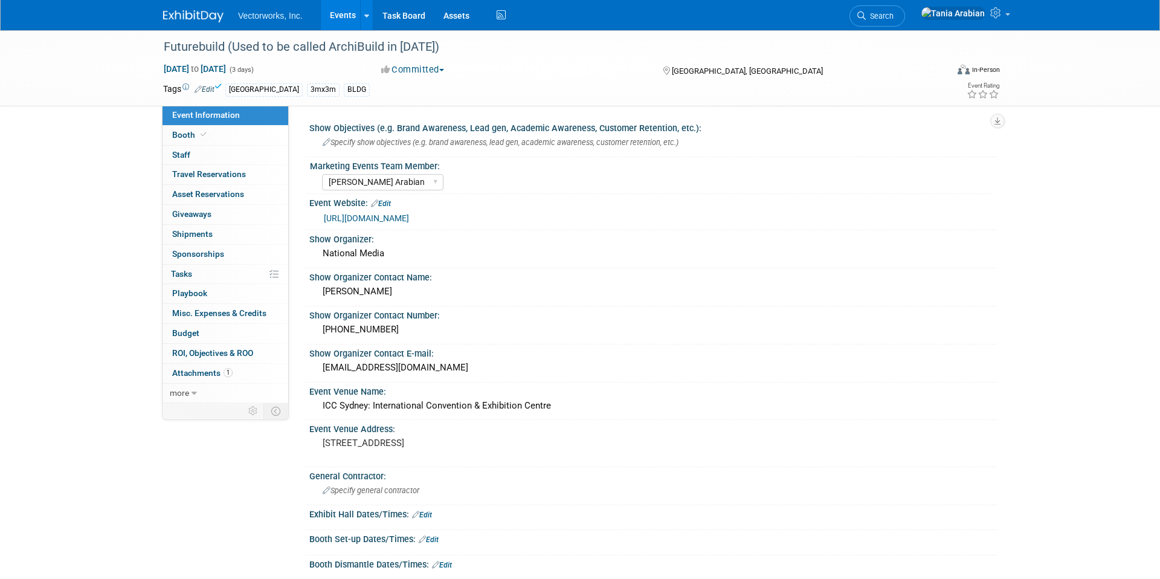
click at [334, 15] on link "Events" at bounding box center [343, 15] width 44 height 30
